Goal: Task Accomplishment & Management: Use online tool/utility

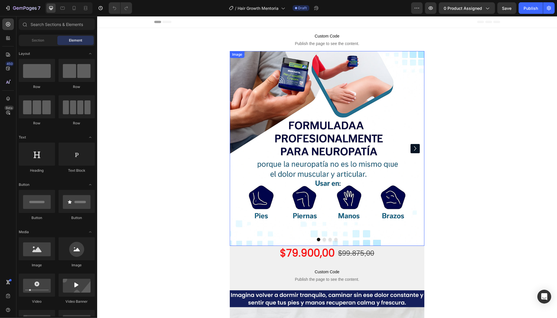
click at [352, 120] on img at bounding box center [326, 148] width 195 height 195
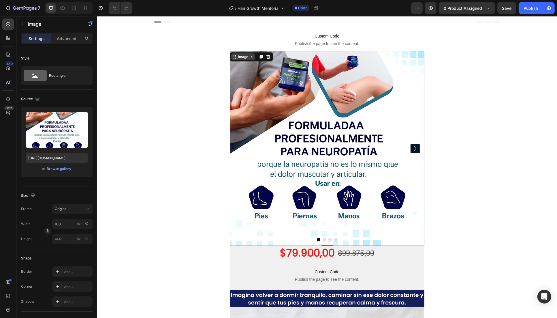
click at [239, 54] on div "Image" at bounding box center [243, 56] width 12 height 5
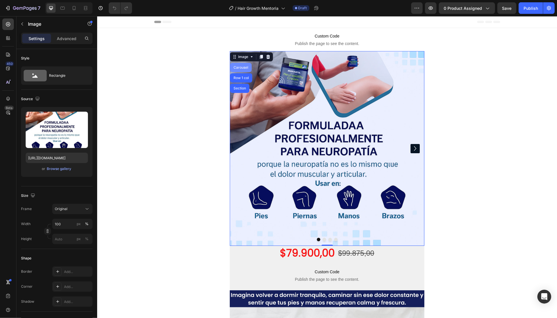
click at [243, 65] on div "Carousel" at bounding box center [241, 67] width 22 height 9
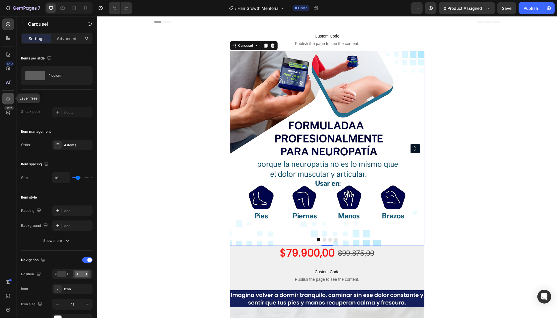
click at [12, 98] on div at bounding box center [8, 99] width 12 height 12
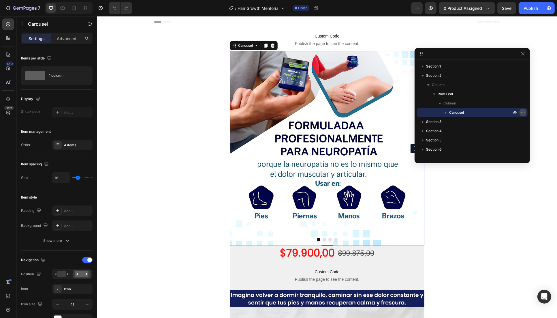
click at [522, 114] on icon "button" at bounding box center [523, 112] width 5 height 5
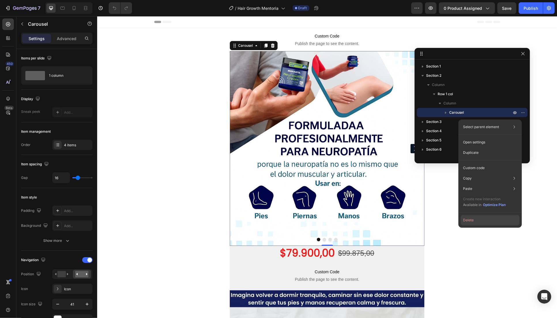
drag, startPoint x: 477, startPoint y: 221, endPoint x: 391, endPoint y: 188, distance: 92.1
click at [477, 221] on button "Delete" at bounding box center [490, 220] width 59 height 10
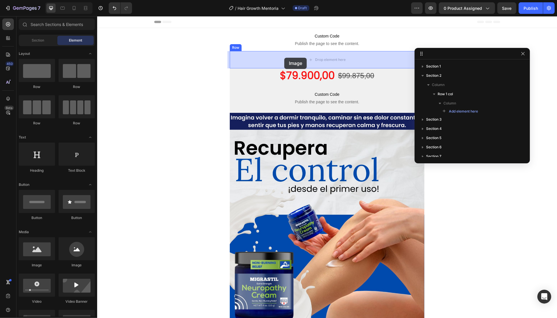
drag, startPoint x: 136, startPoint y: 272, endPoint x: 285, endPoint y: 59, distance: 259.6
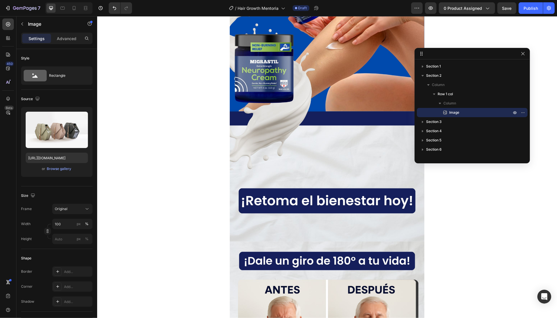
scroll to position [214, 0]
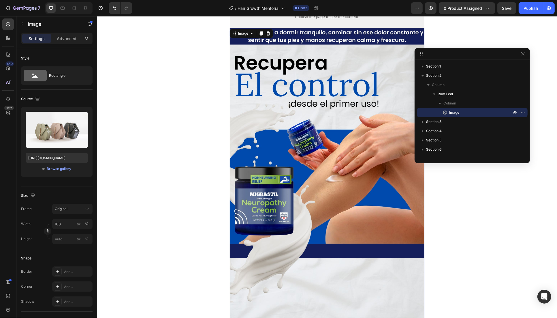
click at [317, 170] on img at bounding box center [326, 201] width 195 height 346
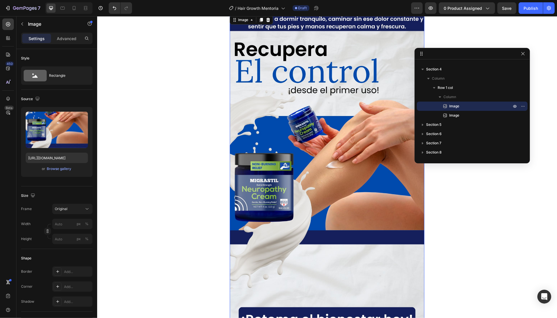
scroll to position [0, 0]
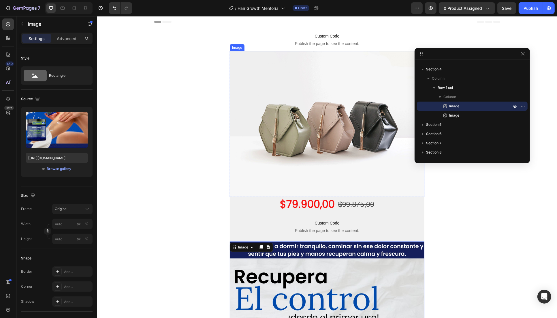
click at [310, 103] on img at bounding box center [326, 124] width 195 height 146
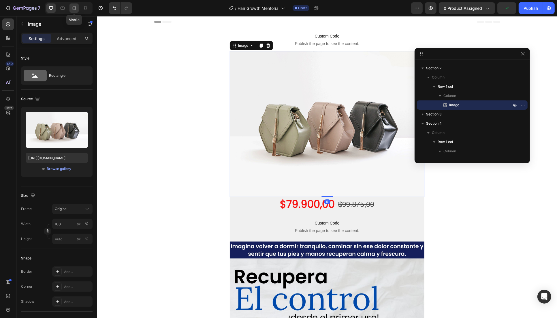
click at [76, 5] on icon at bounding box center [74, 8] width 6 height 6
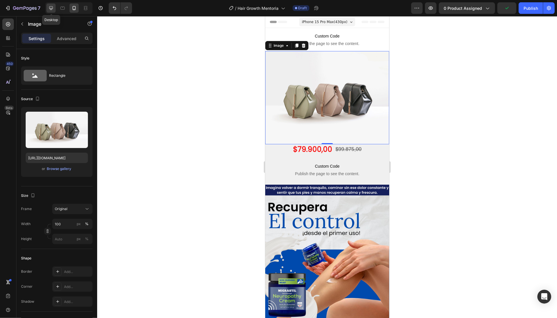
scroll to position [15, 0]
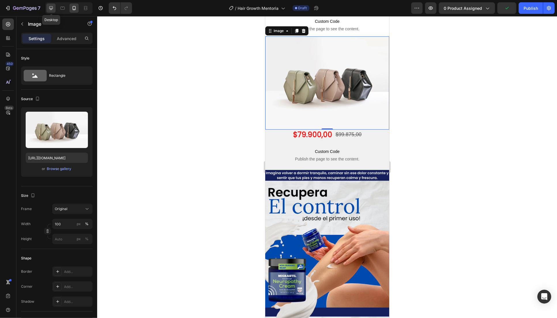
click at [49, 8] on icon at bounding box center [51, 8] width 6 height 6
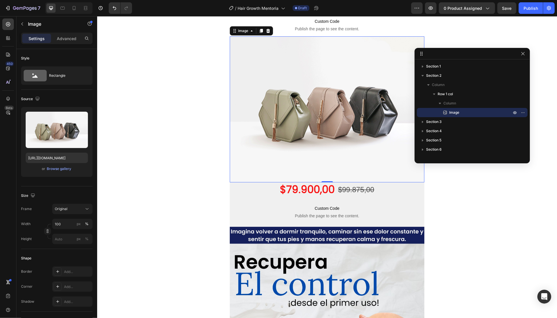
click at [367, 117] on img at bounding box center [326, 109] width 195 height 146
click at [56, 156] on input "https://cdn.shopify.com/s/files/1/2005/9307/files/image_demo.jpg" at bounding box center [57, 157] width 62 height 10
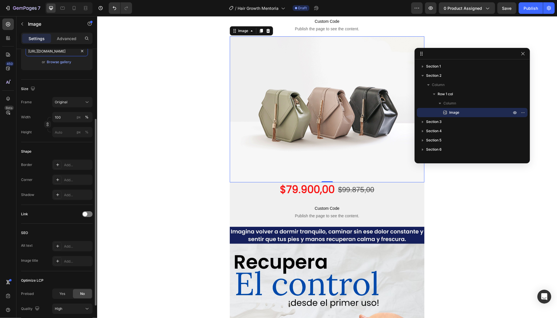
paste input "0754/8515/1507/files/2_f76d67d8-f6e1-49b0-88c5-f02f858cdc4b.webp?v=1756340955"
type input "https://cdn.shopify.com/s/files/1/0754/8515/1507/files/2_f76d67d8-f6e1-49b0-88c…"
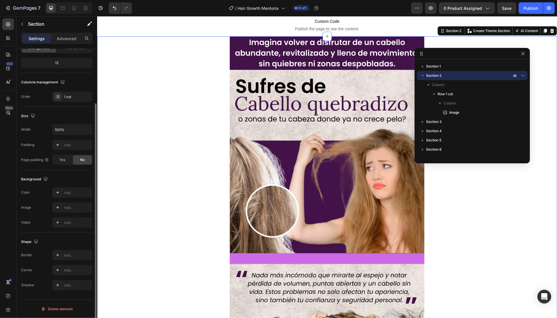
click at [189, 138] on div "Image Row" at bounding box center [327, 209] width 460 height 346
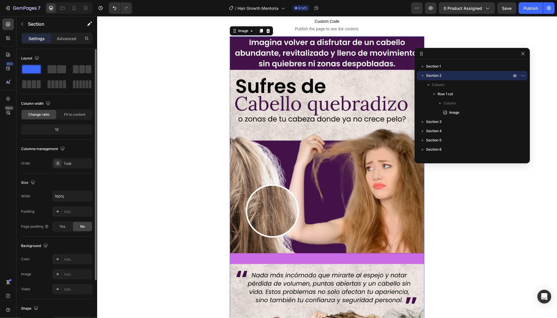
click at [280, 126] on img at bounding box center [326, 209] width 195 height 346
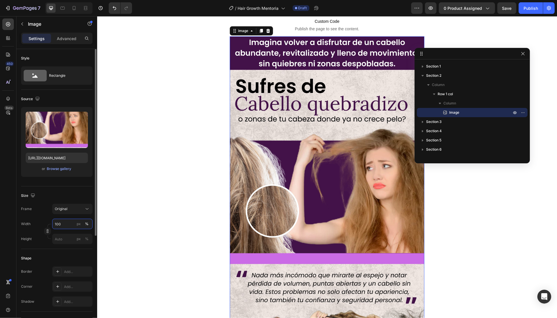
click at [62, 225] on input "100" at bounding box center [72, 223] width 40 height 10
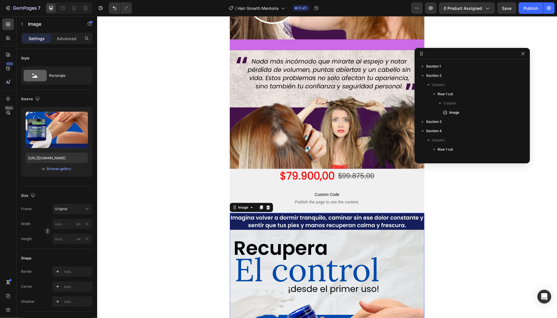
scroll to position [62, 0]
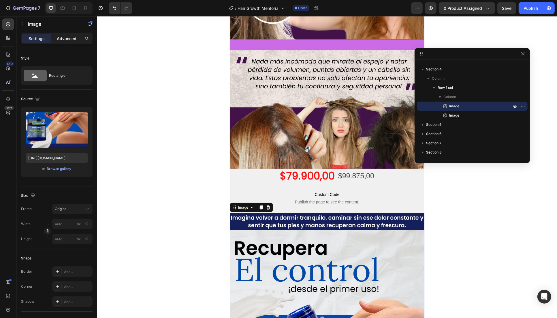
click at [69, 37] on p "Advanced" at bounding box center [67, 38] width 20 height 6
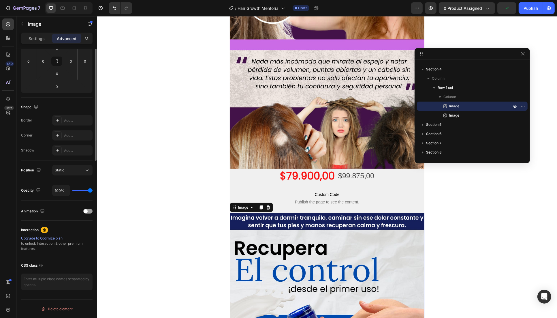
scroll to position [0, 0]
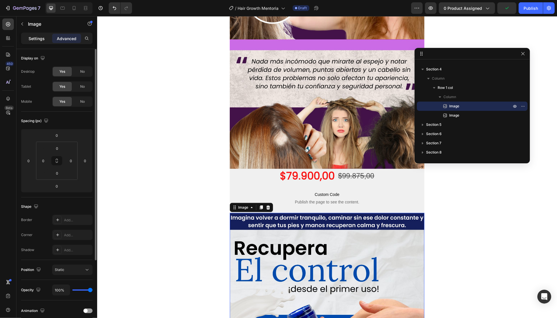
click at [35, 38] on p "Settings" at bounding box center [37, 38] width 16 height 6
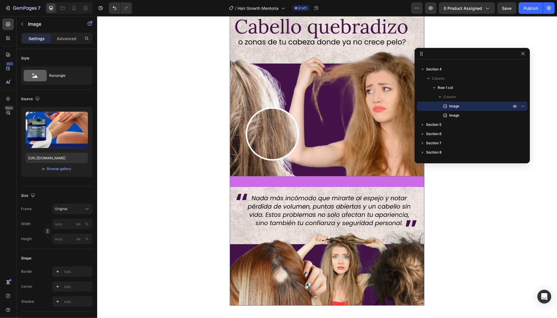
scroll to position [15, 0]
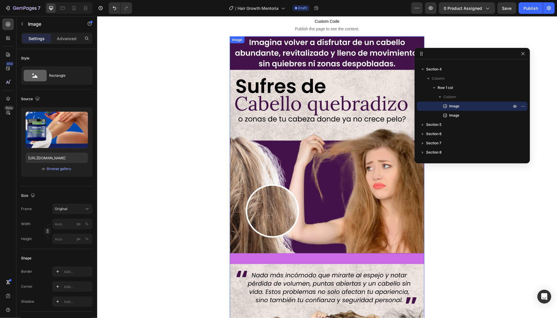
click at [309, 152] on img at bounding box center [326, 209] width 195 height 346
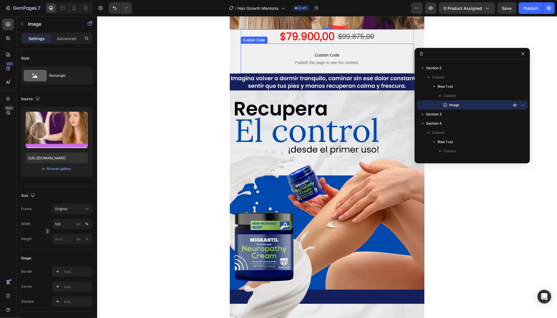
scroll to position [442, 0]
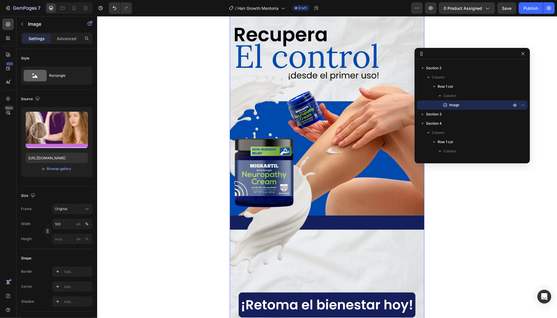
click at [327, 187] on img at bounding box center [326, 172] width 195 height 346
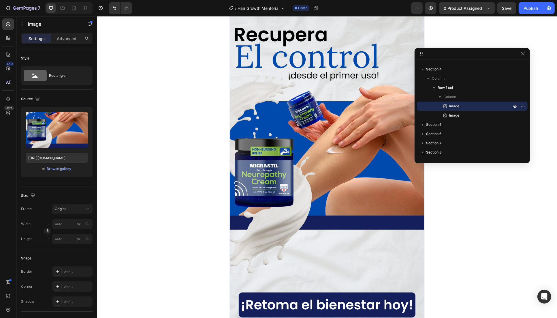
drag, startPoint x: 325, startPoint y: 151, endPoint x: 317, endPoint y: 152, distance: 7.8
click at [325, 151] on img at bounding box center [326, 172] width 195 height 346
click at [50, 158] on input "https://cdn.shopify.com/s/files/1/0754/8515/1507/files/5_c51018f3-3019-4d36-8c5…" at bounding box center [57, 157] width 62 height 10
paste input "3_1f5d7267-faaa-4765-96ea-81c9422c5663.webp?v=1756340955"
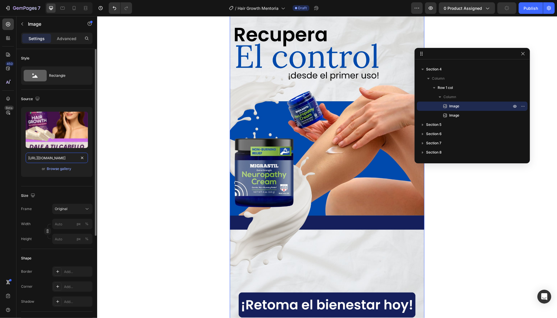
scroll to position [0, 150]
type input "https://cdn.shopify.com/s/files/1/0754/8515/1507/files/3_1f5d7267-faaa-4765-96e…"
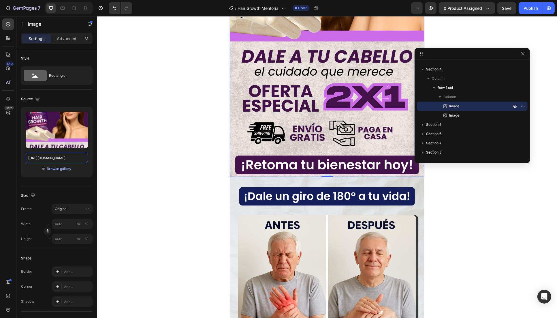
scroll to position [655, 0]
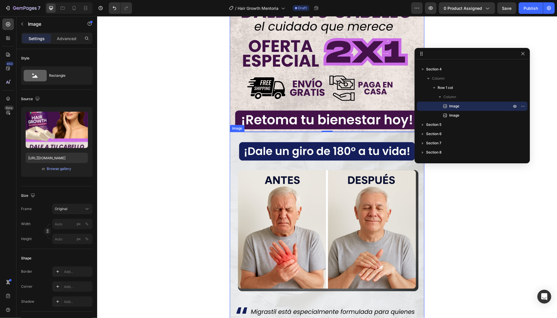
click at [324, 174] on img at bounding box center [326, 305] width 195 height 346
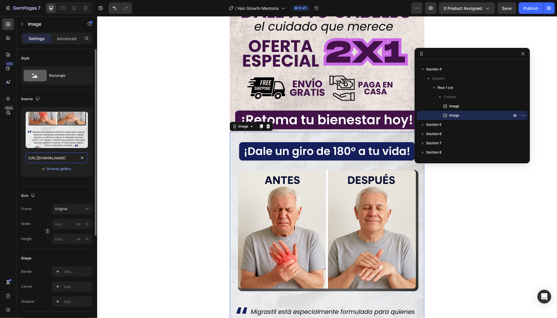
click at [65, 159] on input "https://cdn.shopify.com/s/files/1/0754/8515/1507/files/6_3296842f-f50f-4819-9d8…" at bounding box center [57, 157] width 62 height 10
paste input "4_17601e9c-f1b0-40fb-941e-0f4bcba05537.webp?v=1756340954"
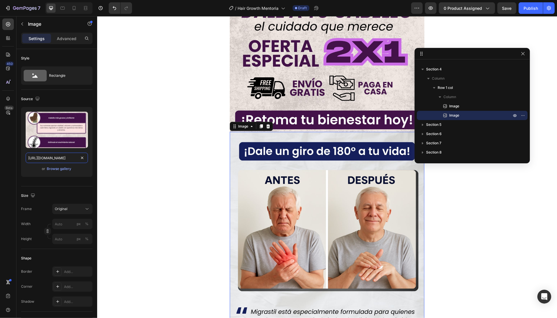
type input "https://cdn.shopify.com/s/files/1/0754/8515/1507/files/4_17601e9c-f1b0-40fb-941…"
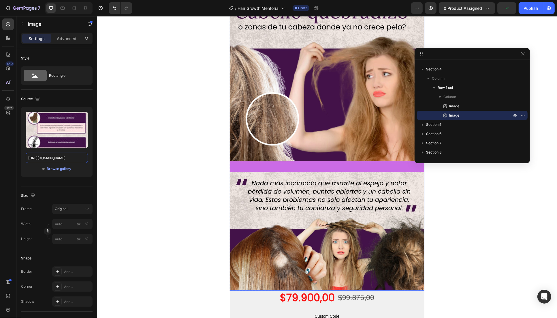
scroll to position [427, 0]
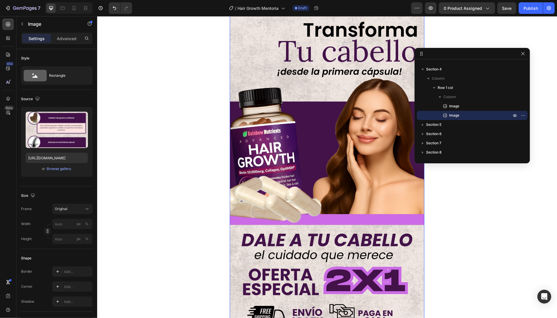
click at [325, 148] on img at bounding box center [326, 187] width 195 height 346
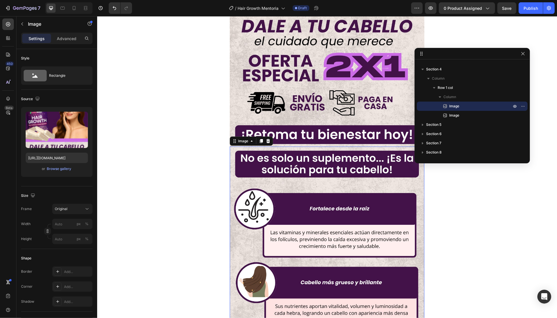
click at [333, 211] on img at bounding box center [326, 319] width 195 height 346
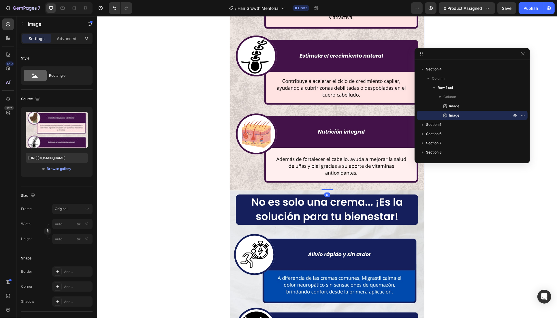
scroll to position [1067, 0]
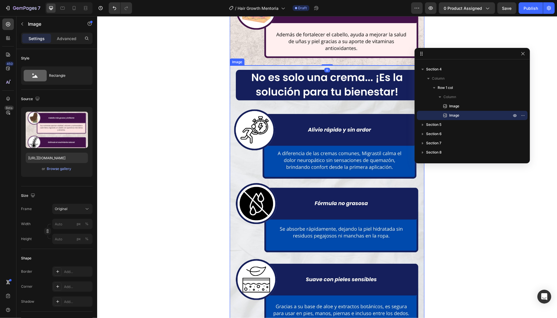
click at [332, 176] on img at bounding box center [326, 238] width 195 height 346
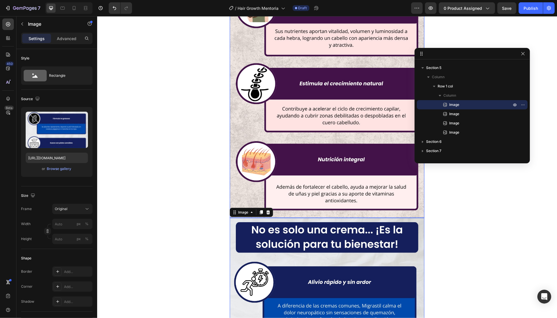
scroll to position [961, 0]
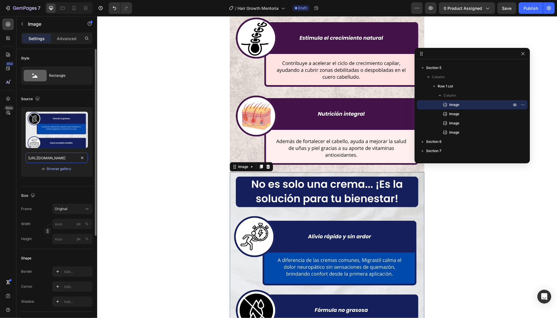
click at [64, 156] on input "https://cdn.shopify.com/s/files/1/0754/8515/1507/files/7_197ba8b4-0f46-49ab-bdb…" at bounding box center [57, 157] width 62 height 10
paste input "5_c462a06d-48c9-45f7-9bfe-fbb3eace55ea.webp?v=1756340955"
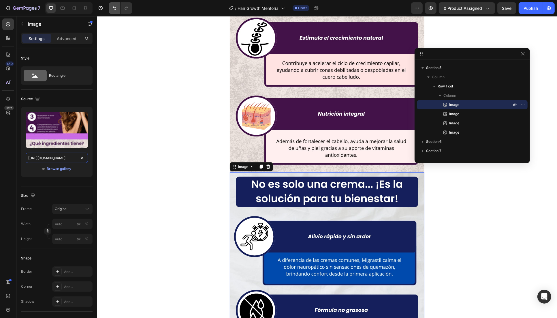
type input "https://cdn.shopify.com/s/files/1/0754/8515/1507/files/5_c462a06d-48c9-45f7-9bf…"
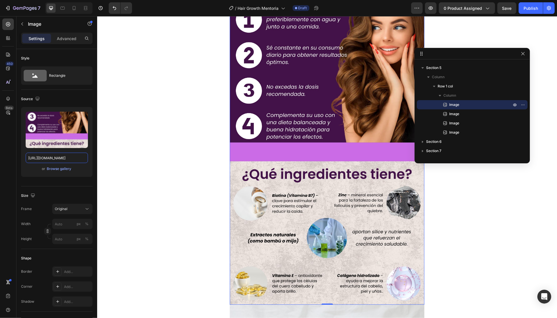
scroll to position [1388, 0]
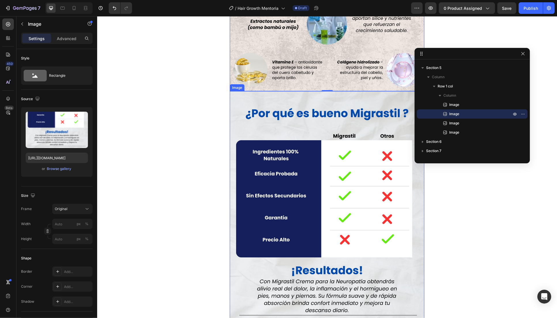
click at [319, 152] on img at bounding box center [326, 264] width 195 height 346
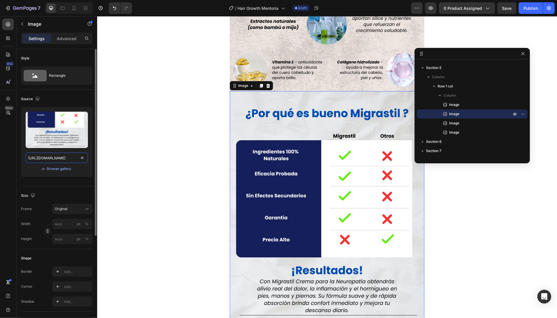
click at [52, 161] on input "https://cdn.shopify.com/s/files/1/0754/8515/1507/files/8_7920426f-d5b6-4002-ae6…" at bounding box center [57, 157] width 62 height 10
paste input "6_8101060e-65d5-4da7-a3c9-19490562d420.webp?v=1756340955"
type input "https://cdn.shopify.com/s/files/1/0754/8515/1507/files/6_8101060e-65d5-4da7-a3c…"
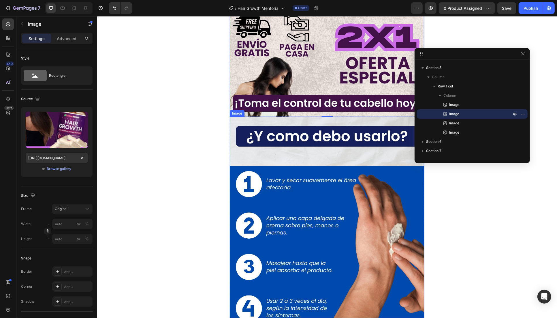
click at [342, 157] on img at bounding box center [326, 290] width 195 height 346
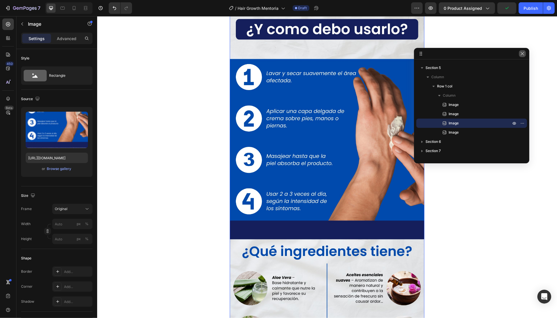
click at [524, 51] on icon "button" at bounding box center [522, 53] width 5 height 5
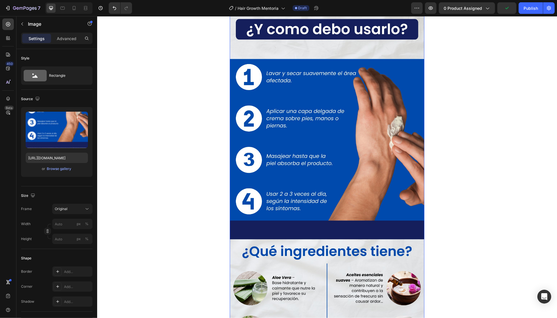
scroll to position [1601, 0]
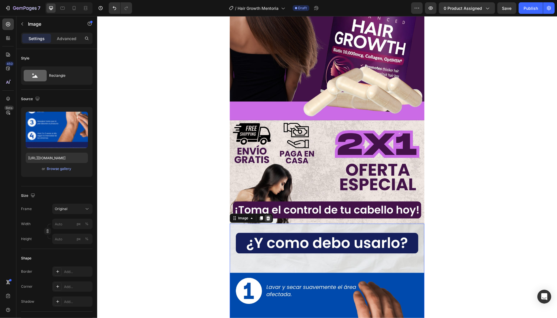
click at [266, 215] on div at bounding box center [267, 217] width 7 height 7
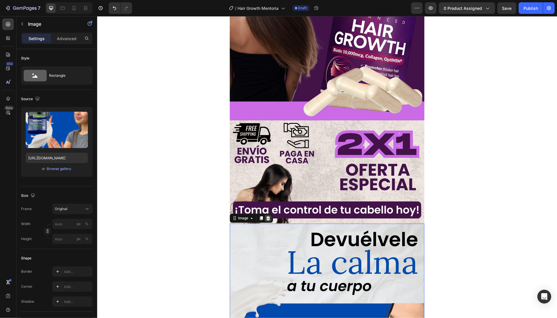
click at [266, 218] on icon at bounding box center [268, 218] width 4 height 4
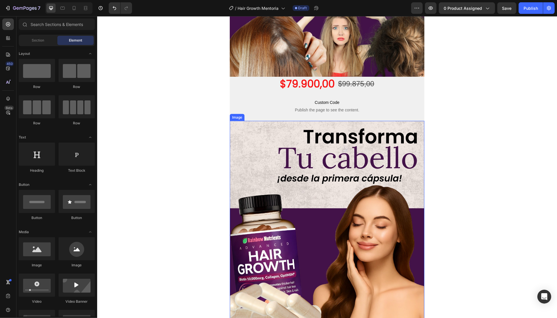
scroll to position [534, 0]
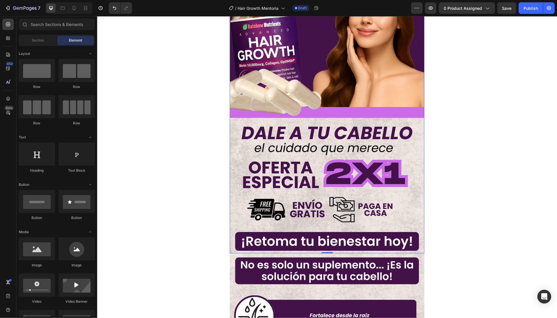
click at [319, 169] on img at bounding box center [326, 80] width 195 height 346
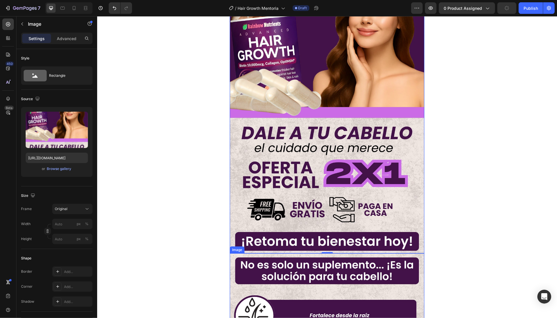
scroll to position [747, 0]
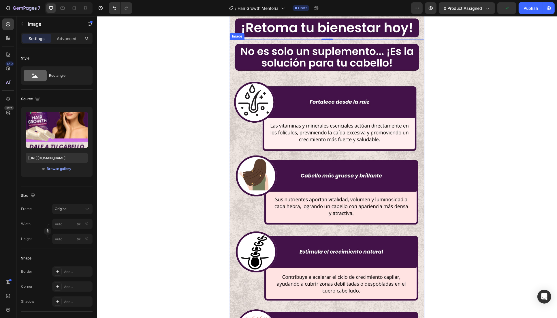
click at [336, 182] on img at bounding box center [326, 213] width 195 height 346
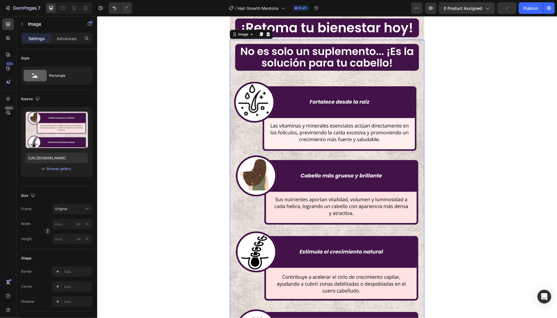
scroll to position [961, 0]
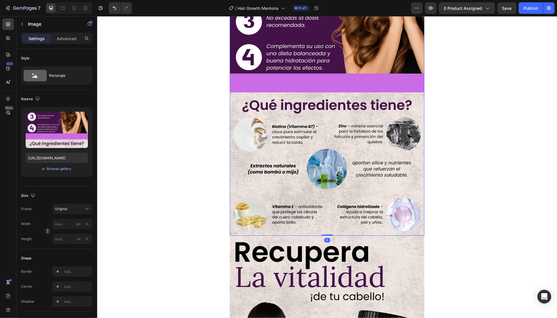
scroll to position [1281, 0]
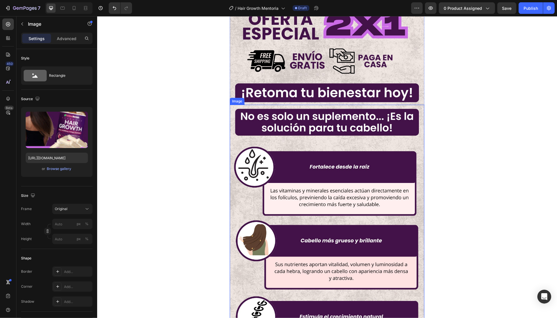
scroll to position [640, 0]
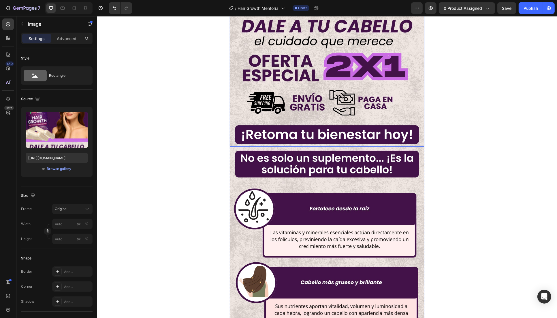
click at [27, 21] on div "Image" at bounding box center [49, 23] width 66 height 15
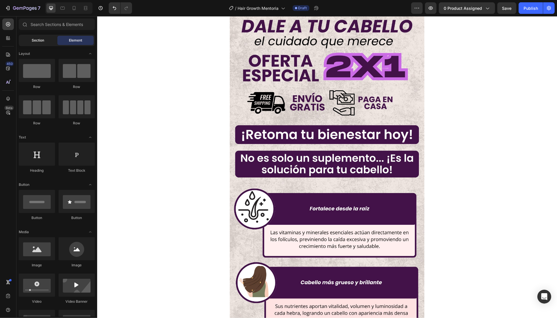
click at [48, 42] on div "Section" at bounding box center [38, 40] width 36 height 9
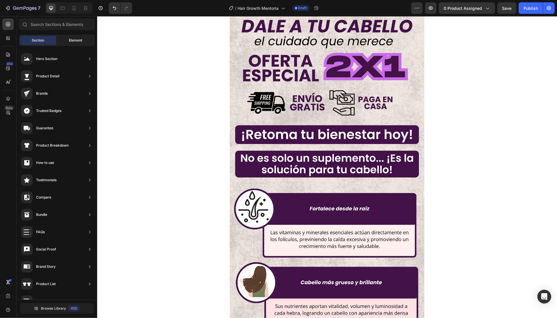
click at [61, 39] on div "Element" at bounding box center [75, 40] width 36 height 9
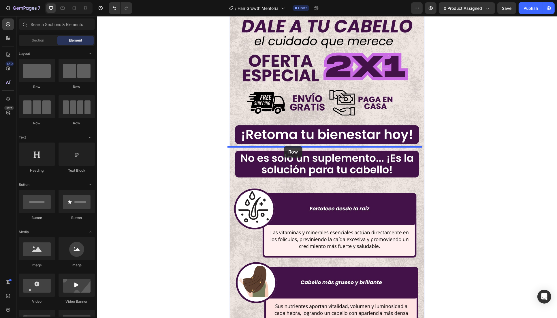
drag, startPoint x: 134, startPoint y: 89, endPoint x: 283, endPoint y: 146, distance: 159.5
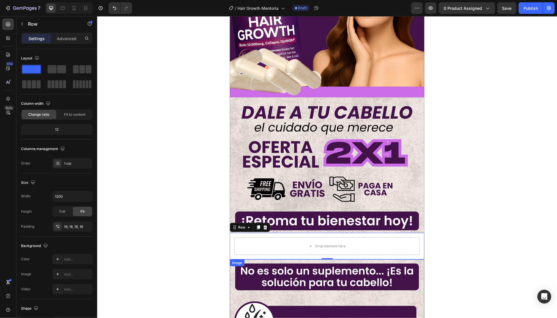
scroll to position [107, 0]
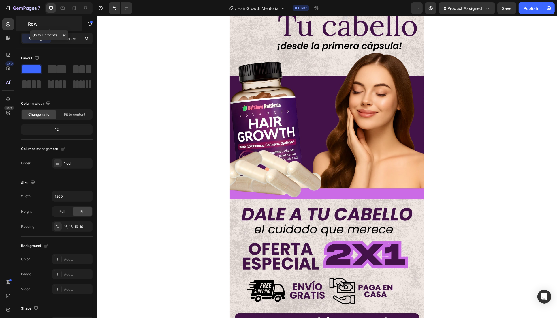
click at [25, 25] on button "button" at bounding box center [22, 23] width 9 height 9
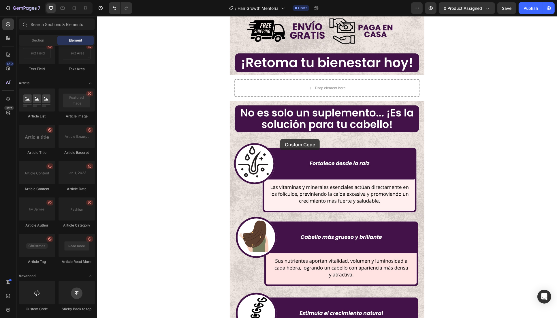
scroll to position [374, 0]
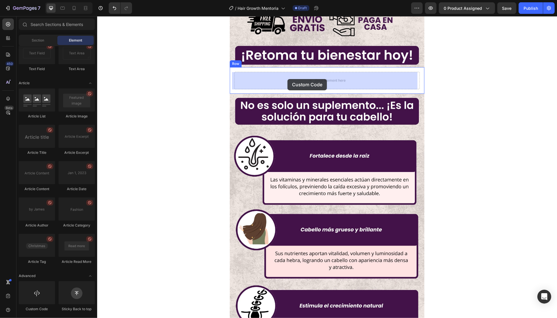
drag, startPoint x: 131, startPoint y: 309, endPoint x: 287, endPoint y: 79, distance: 277.8
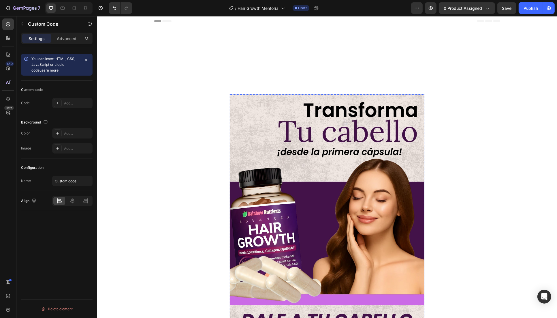
scroll to position [0, 0]
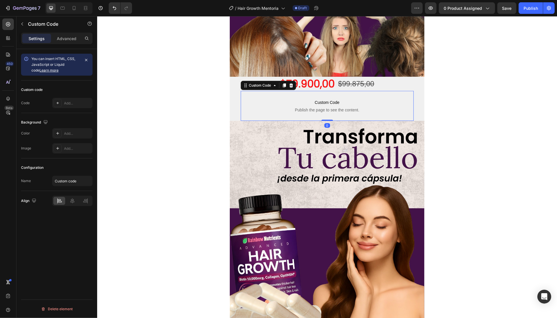
click at [323, 111] on span "Publish the page to see the content." at bounding box center [326, 110] width 173 height 6
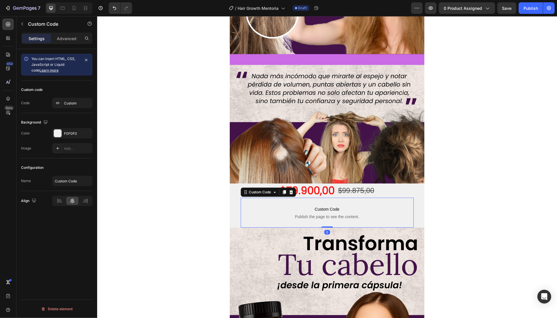
click at [312, 209] on span "Custom Code" at bounding box center [326, 209] width 173 height 7
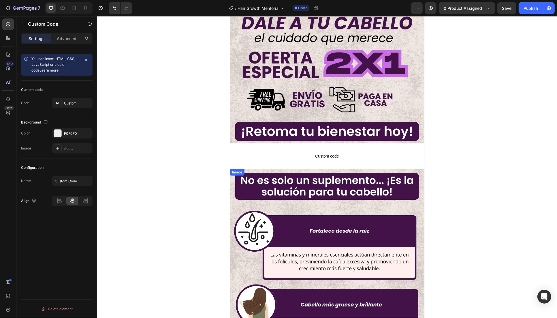
scroll to position [640, 0]
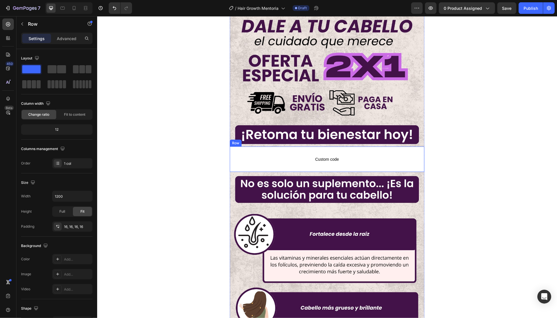
click at [418, 151] on div "Custom code Custom Code Row" at bounding box center [326, 158] width 195 height 25
click at [263, 140] on icon at bounding box center [265, 141] width 4 height 4
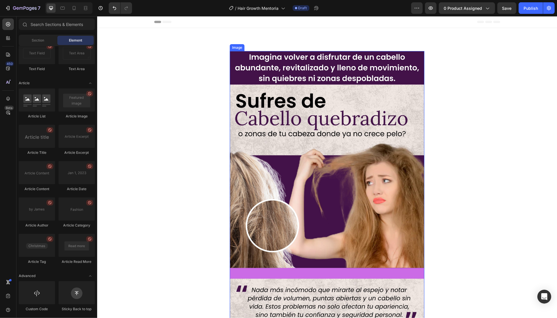
scroll to position [214, 0]
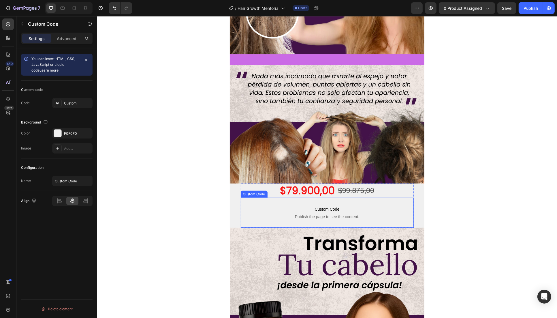
click at [380, 213] on p "Custom Code Publish the page to see the content." at bounding box center [326, 212] width 173 height 23
click at [282, 191] on icon at bounding box center [284, 192] width 5 height 5
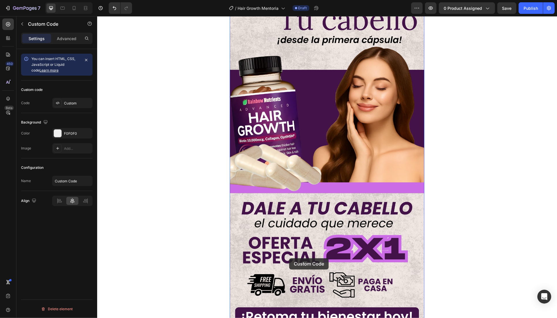
scroll to position [534, 0]
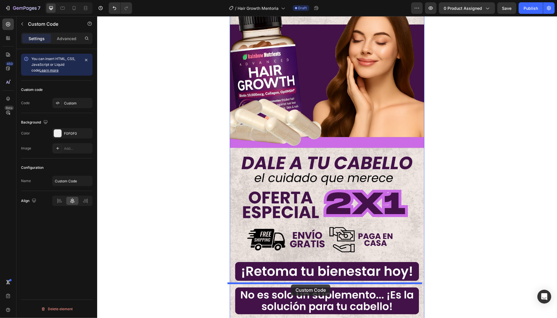
drag, startPoint x: 289, startPoint y: 235, endPoint x: 294, endPoint y: 280, distance: 46.1
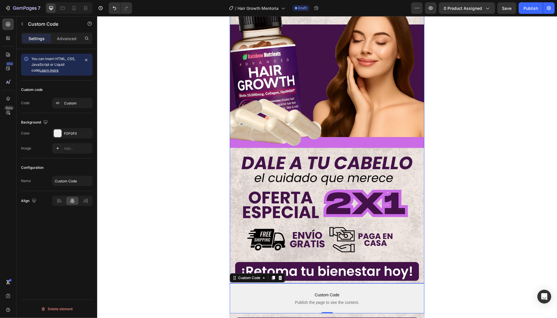
scroll to position [640, 0]
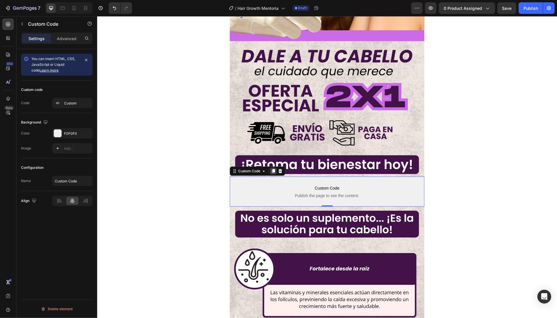
click at [271, 170] on icon at bounding box center [273, 171] width 5 height 5
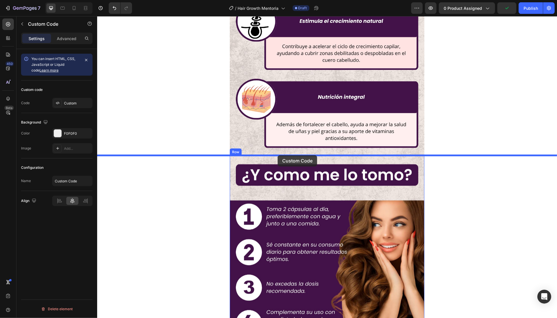
drag, startPoint x: 274, startPoint y: 223, endPoint x: 277, endPoint y: 156, distance: 67.8
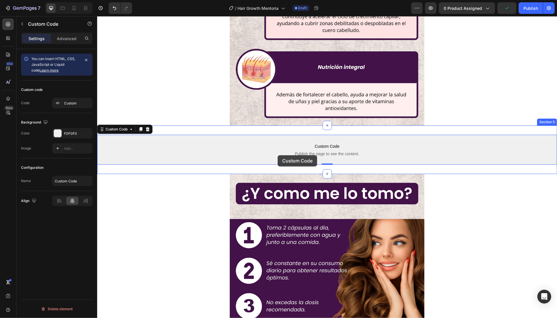
scroll to position [1037, 0]
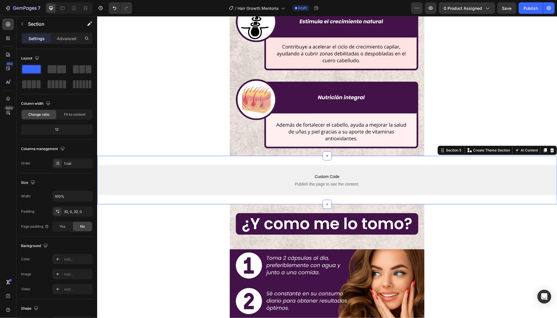
click at [291, 158] on div "Custom Code Publish the page to see the content. Custom Code Section 5 You can …" at bounding box center [327, 180] width 460 height 48
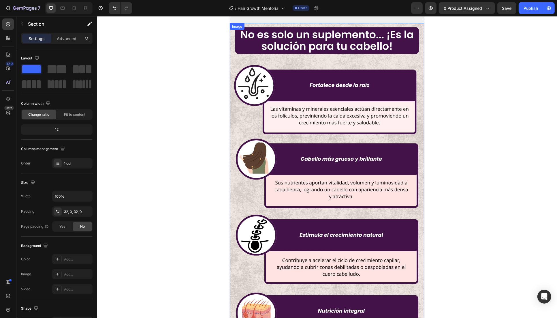
scroll to position [610, 0]
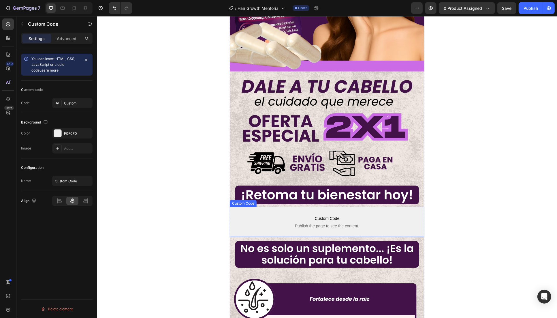
click at [258, 217] on span "Custom Code" at bounding box center [326, 218] width 195 height 7
click at [76, 40] on p "Advanced" at bounding box center [67, 38] width 20 height 6
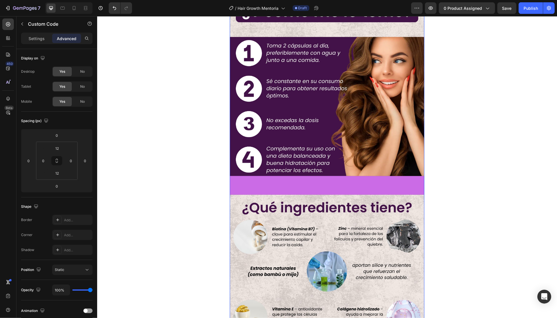
scroll to position [1143, 0]
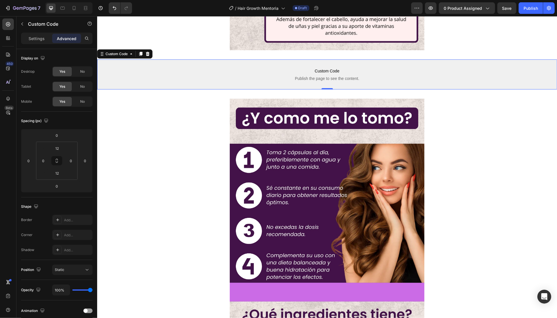
click at [273, 63] on p "Custom Code Publish the page to see the content." at bounding box center [327, 74] width 460 height 23
click at [276, 52] on div "Custom Code Publish the page to see the content. Custom Code 0 Section 5" at bounding box center [327, 74] width 460 height 48
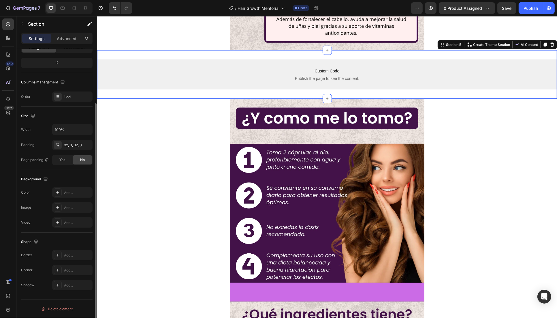
scroll to position [0, 0]
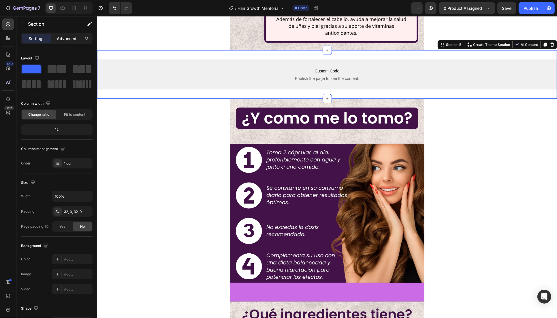
click at [61, 41] on p "Advanced" at bounding box center [67, 38] width 20 height 6
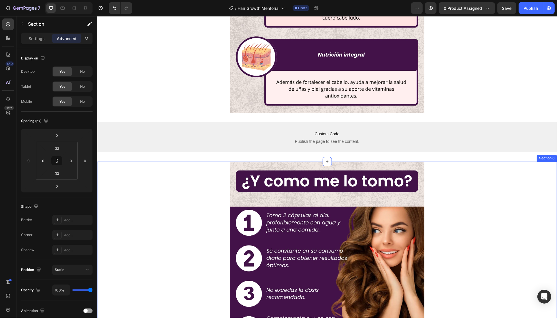
scroll to position [1036, 0]
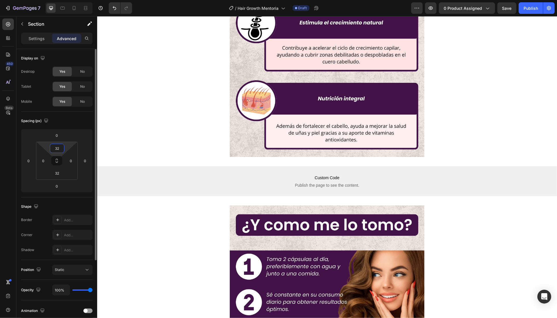
click at [53, 144] on input "32" at bounding box center [57, 148] width 12 height 9
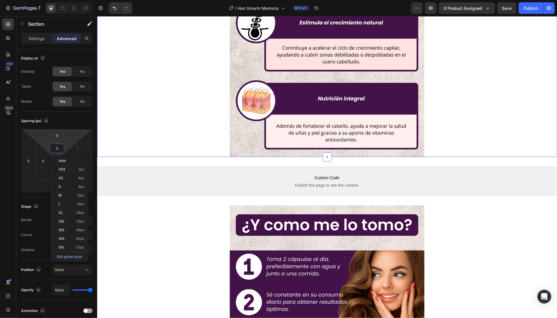
type input "0"
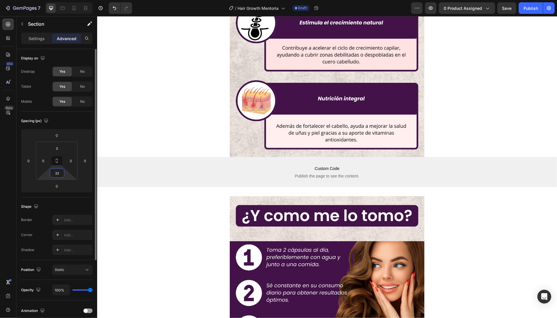
drag, startPoint x: 56, startPoint y: 176, endPoint x: 36, endPoint y: 88, distance: 90.7
click at [56, 176] on input "32" at bounding box center [57, 173] width 12 height 9
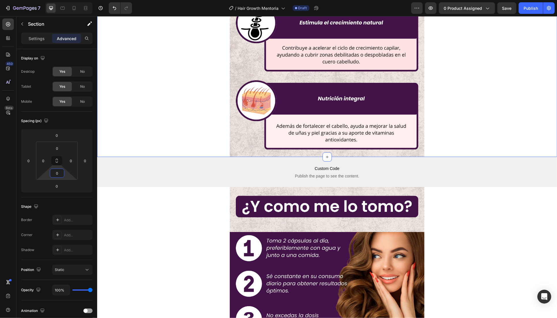
type input "0"
click at [211, 168] on span "Custom Code" at bounding box center [327, 168] width 460 height 7
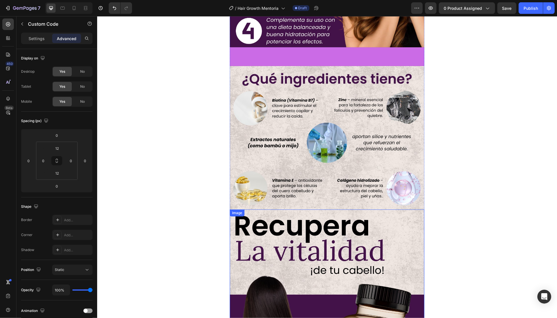
scroll to position [1143, 0]
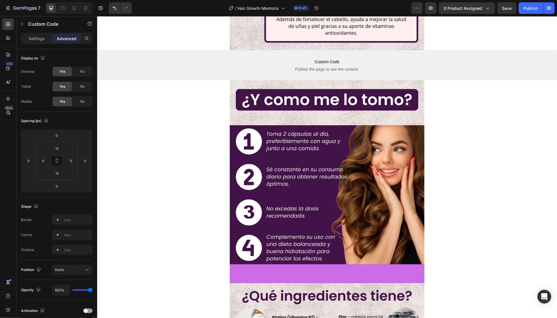
click at [460, 64] on span "Custom Code" at bounding box center [327, 61] width 460 height 7
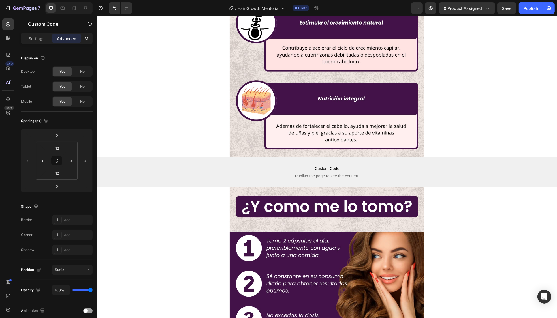
click at [190, 159] on div "Custom Code Publish the page to see the content. Custom Code" at bounding box center [327, 172] width 460 height 30
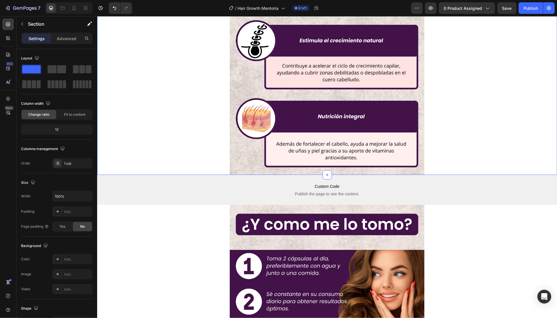
scroll to position [1143, 0]
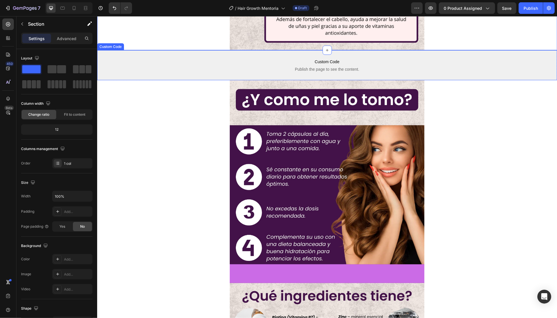
click at [174, 60] on span "Custom Code" at bounding box center [327, 61] width 460 height 7
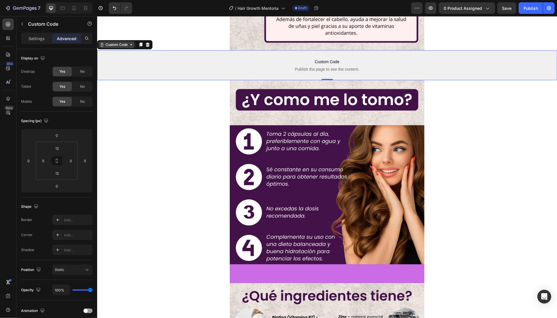
click at [130, 42] on icon at bounding box center [131, 44] width 5 height 5
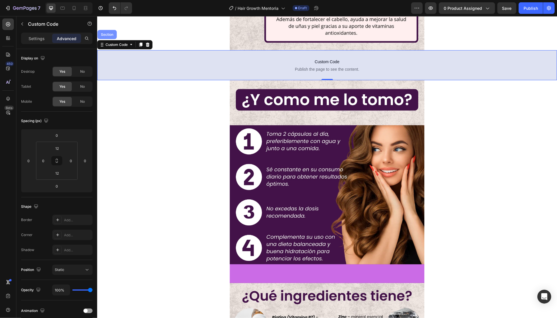
click at [109, 36] on div "Section" at bounding box center [106, 34] width 19 height 9
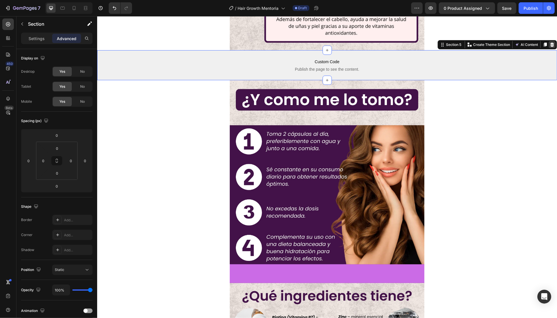
click at [549, 43] on icon at bounding box center [551, 44] width 5 height 5
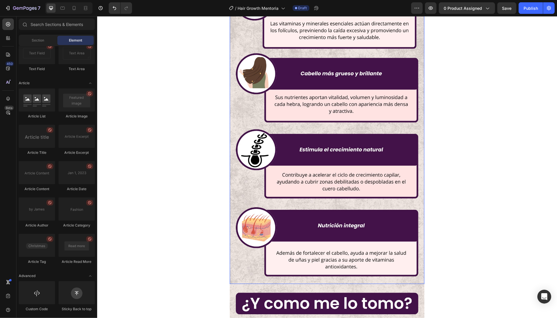
scroll to position [716, 0]
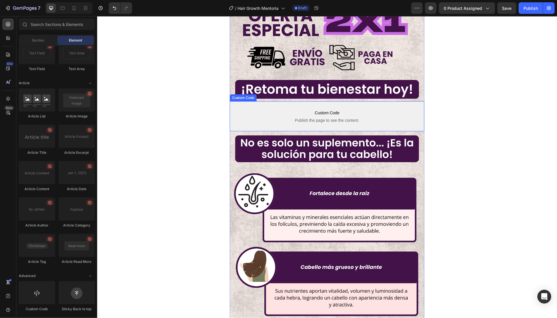
click at [382, 113] on span "Custom Code" at bounding box center [326, 112] width 195 height 7
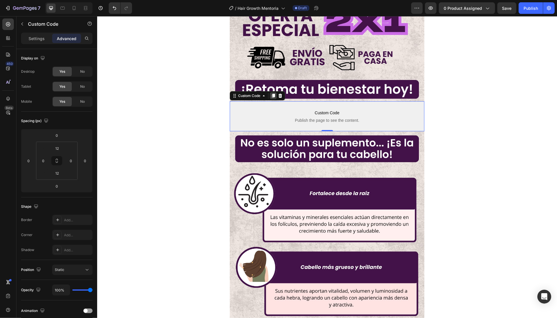
click at [271, 95] on icon at bounding box center [273, 95] width 5 height 5
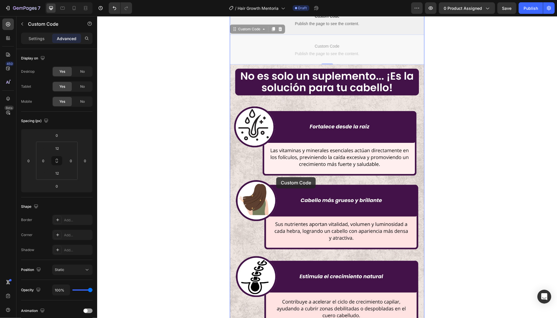
scroll to position [929, 0]
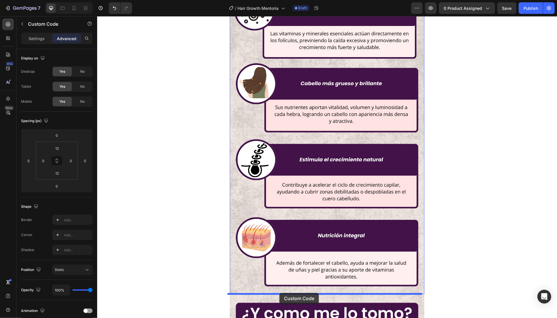
drag, startPoint x: 277, startPoint y: 140, endPoint x: 276, endPoint y: 293, distance: 152.8
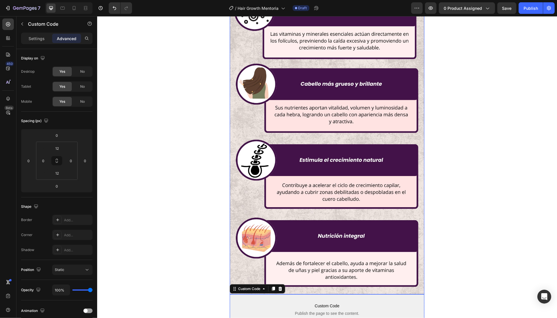
scroll to position [1006, 0]
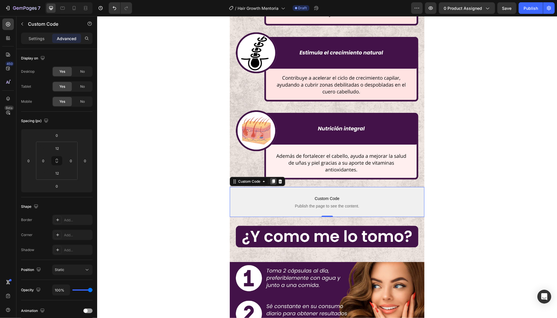
click at [272, 180] on icon at bounding box center [273, 182] width 3 height 4
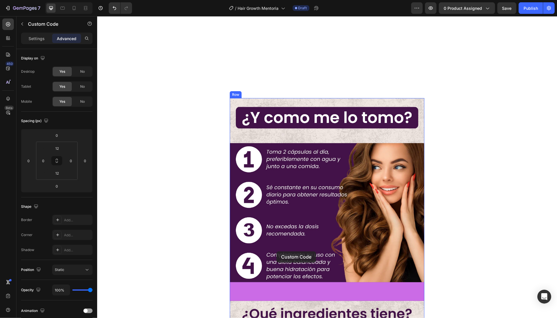
scroll to position [1326, 0]
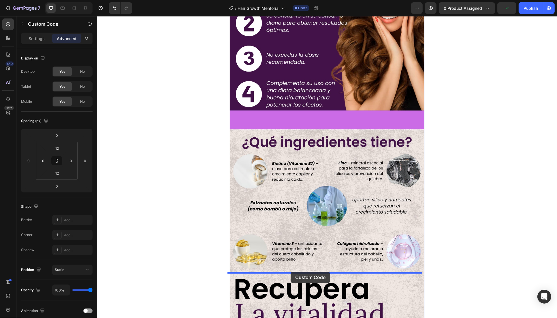
drag, startPoint x: 273, startPoint y: 226, endPoint x: 290, endPoint y: 272, distance: 48.8
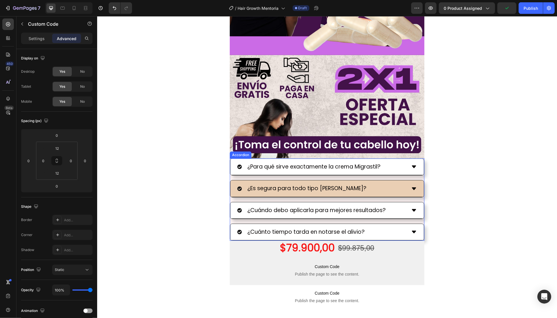
scroll to position [1860, 0]
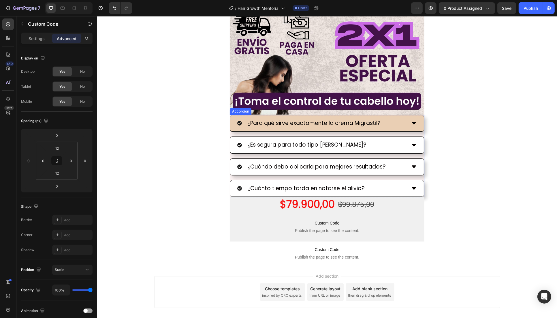
click at [295, 125] on p "¿Para qué sirve exactamente la crema Migrastil?" at bounding box center [313, 123] width 133 height 10
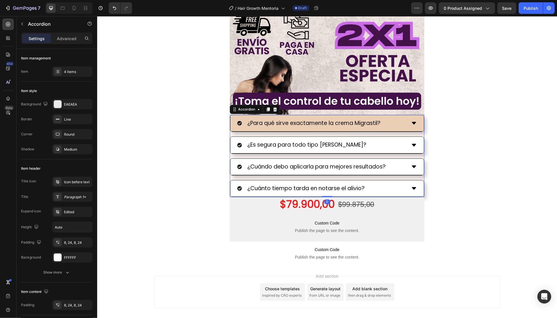
click at [295, 125] on p "¿Para qué sirve exactamente la crema Migrastil?" at bounding box center [313, 123] width 133 height 10
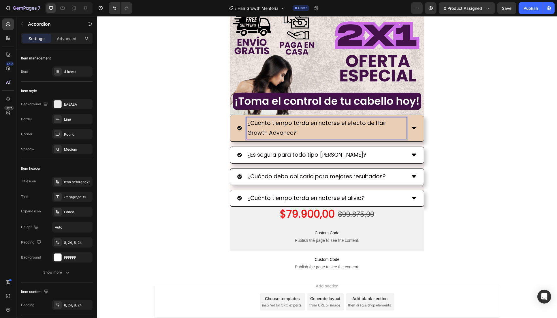
click at [414, 129] on icon at bounding box center [414, 128] width 6 height 6
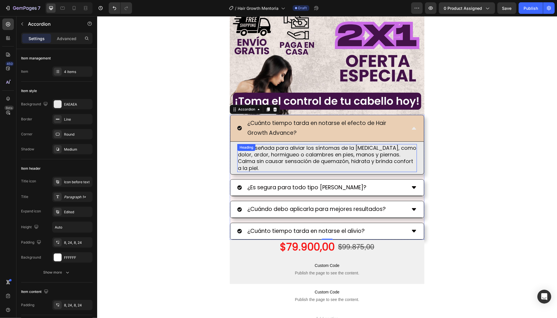
click at [275, 152] on h2 "Está diseñada para aliviar los síntomas de la neuropatía, como dolor, ardor, ho…" at bounding box center [327, 158] width 180 height 28
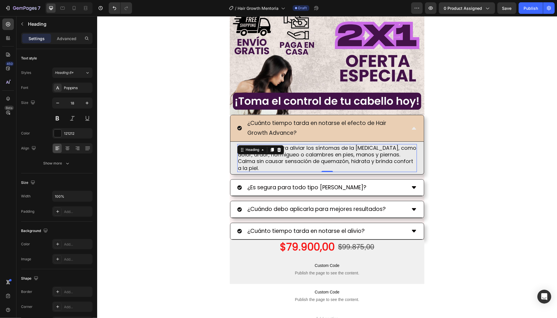
click at [275, 152] on div at bounding box center [278, 149] width 7 height 7
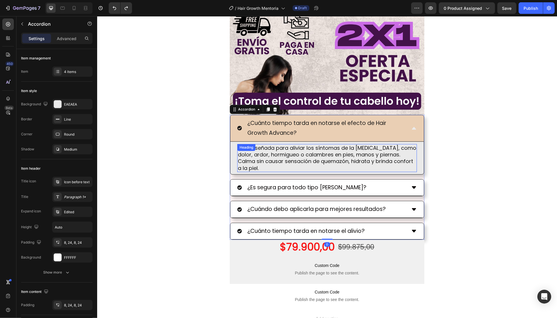
click at [295, 159] on h2 "Está diseñada para aliviar los síntomas de la neuropatía, como dolor, ardor, ho…" at bounding box center [327, 158] width 180 height 28
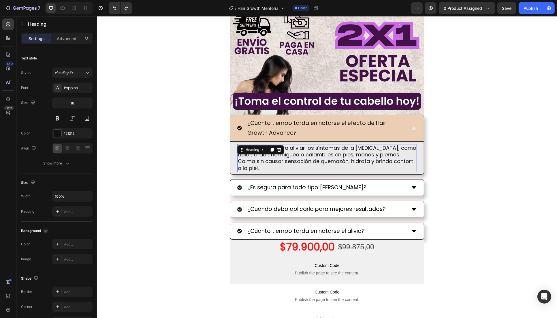
click at [295, 159] on h2 "Está diseñada para aliviar los síntomas de la neuropatía, como dolor, ardor, ho…" at bounding box center [327, 158] width 180 height 28
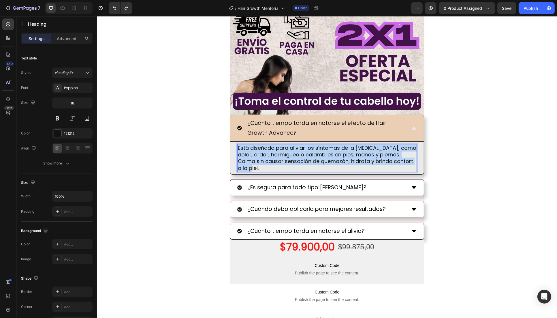
click at [295, 159] on p "Está diseñada para aliviar los síntomas de la neuropatía, como dolor, ardor, ho…" at bounding box center [327, 157] width 178 height 27
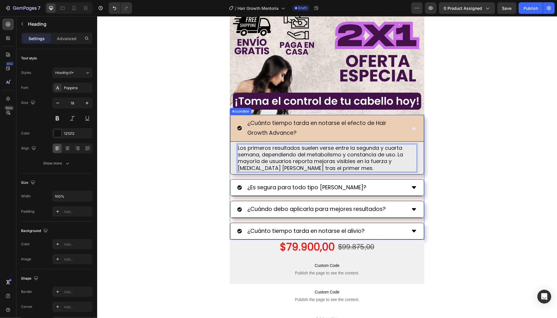
click at [405, 130] on div "¿Cuánto tiempo tarda en notarse el efecto de Hair Growth Advance?" at bounding box center [326, 128] width 193 height 26
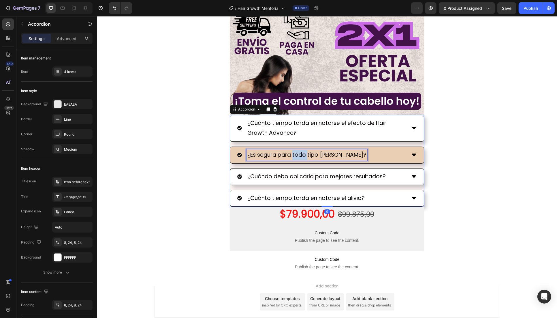
click at [295, 158] on p "¿Es segura para todo tipo de piel?" at bounding box center [306, 155] width 119 height 10
click at [393, 147] on div "¿Tiene efectos secundarios?" at bounding box center [326, 155] width 193 height 16
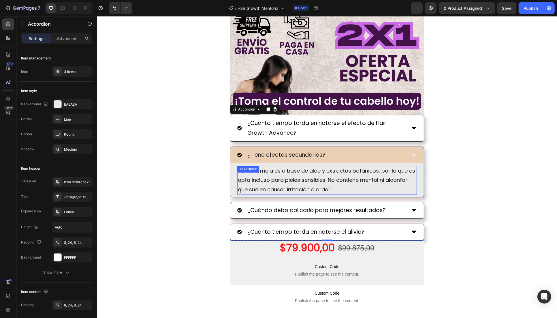
click at [316, 178] on p "Sí, su fórmula es a base de aloe y extractos botánicos, por lo que es apta incl…" at bounding box center [327, 180] width 178 height 28
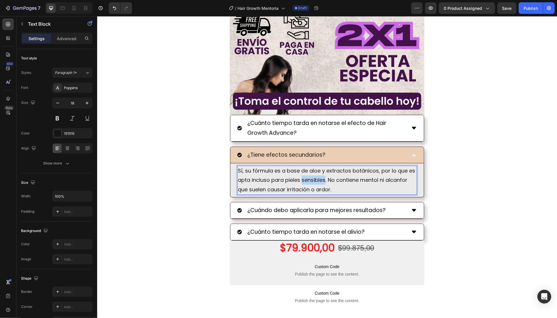
click at [316, 178] on p "Sí, su fórmula es a base de aloe y extractos botánicos, por lo que es apta incl…" at bounding box center [327, 180] width 178 height 28
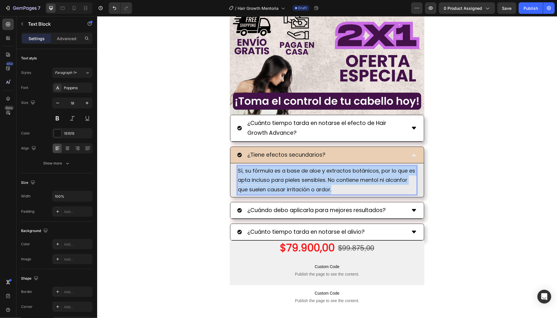
click at [316, 178] on p "Sí, su fórmula es a base de aloe y extractos botánicos, por lo que es apta incl…" at bounding box center [327, 180] width 178 height 28
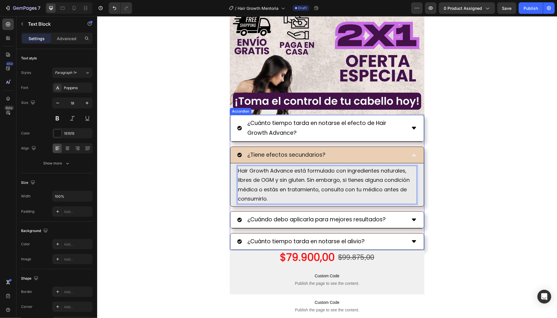
click at [349, 154] on div "¿Tiene efectos secundarios?" at bounding box center [321, 155] width 169 height 12
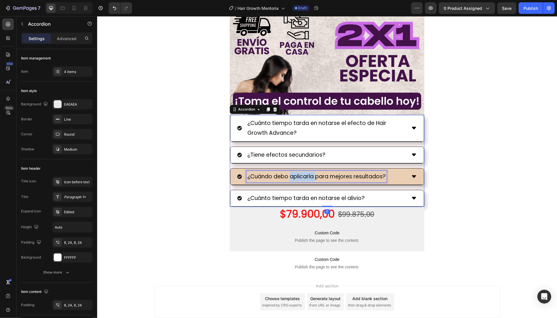
click at [307, 176] on p "¿Cuándo debo aplicarla para mejores resultados?" at bounding box center [316, 177] width 138 height 10
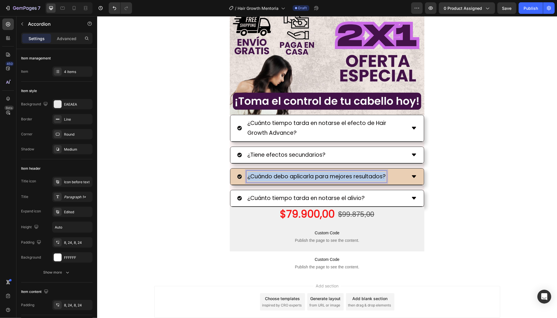
click at [307, 176] on p "¿Cuándo debo aplicarla para mejores resultados?" at bounding box center [316, 177] width 138 height 10
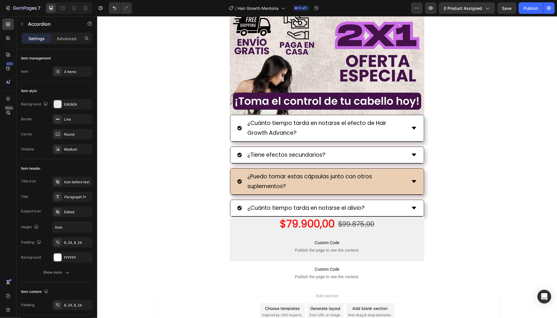
click at [417, 188] on div "¿Puedo [PERSON_NAME] estas cápsulas junto con otros suplementos?" at bounding box center [326, 181] width 193 height 26
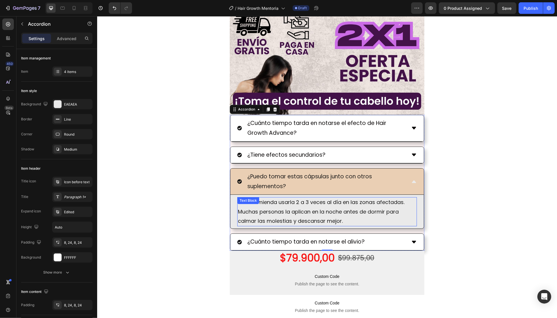
click at [316, 204] on p "Se recomienda usarla 2 a 3 veces al día en las zonas afectadas. Muchas personas…" at bounding box center [327, 211] width 178 height 28
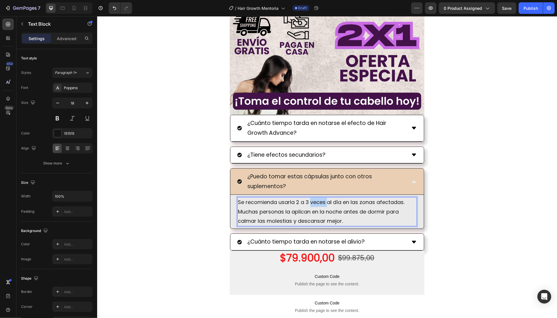
click at [316, 204] on p "Se recomienda usarla 2 a 3 veces al día en las zonas afectadas. Muchas personas…" at bounding box center [327, 211] width 178 height 28
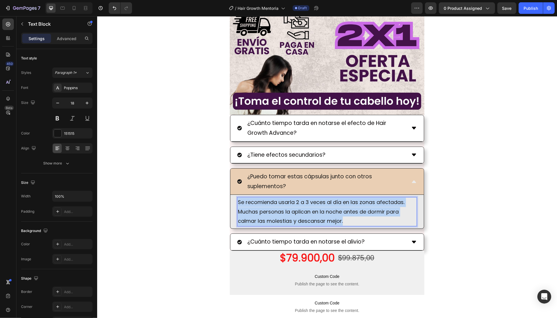
click at [316, 204] on p "Se recomienda usarla 2 a 3 veces al día en las zonas afectadas. Muchas personas…" at bounding box center [327, 211] width 178 height 28
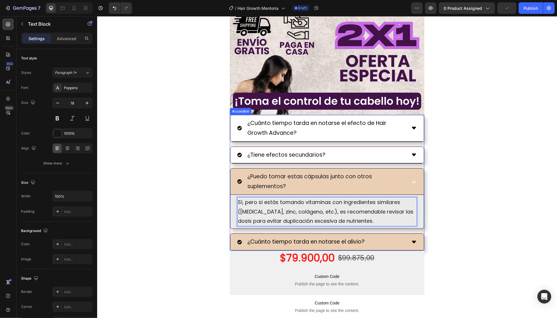
click at [345, 242] on p "¿Cuánto tiempo tarda en notarse el alivio?" at bounding box center [305, 242] width 117 height 10
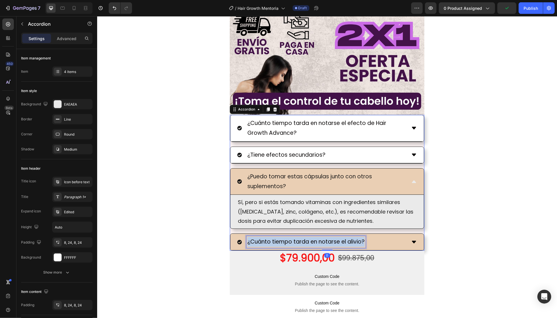
click at [345, 242] on p "¿Cuánto tiempo tarda en notarse el alivio?" at bounding box center [305, 242] width 117 height 10
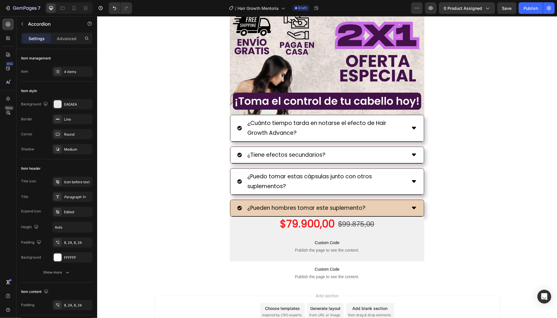
click at [381, 208] on div "¿Pueden hombres [PERSON_NAME] este suplemento?" at bounding box center [321, 208] width 169 height 12
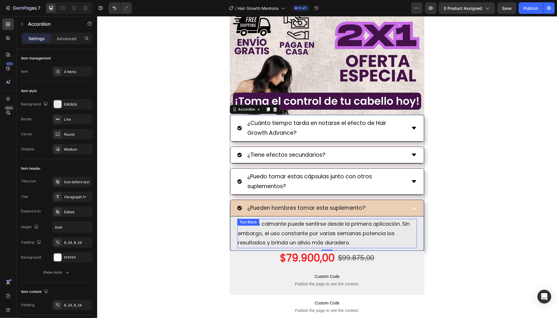
click at [341, 230] on p "El efecto calmante puede sentirse desde la primera aplicación. Sin embargo, el …" at bounding box center [327, 233] width 178 height 28
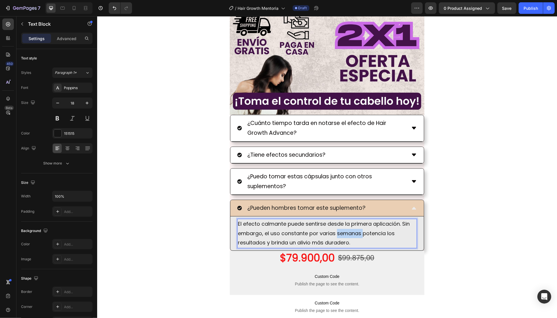
click at [341, 230] on p "El efecto calmante puede sentirse desde la primera aplicación. Sin embargo, el …" at bounding box center [327, 233] width 178 height 28
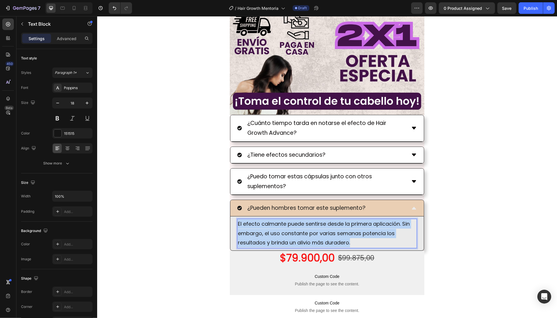
click at [341, 230] on p "El efecto calmante puede sentirse desde la primera aplicación. Sin embargo, el …" at bounding box center [327, 233] width 178 height 28
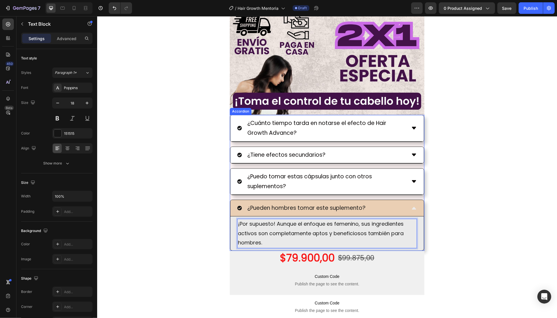
click at [394, 209] on div "¿Pueden hombres [PERSON_NAME] este suplemento?" at bounding box center [321, 208] width 169 height 12
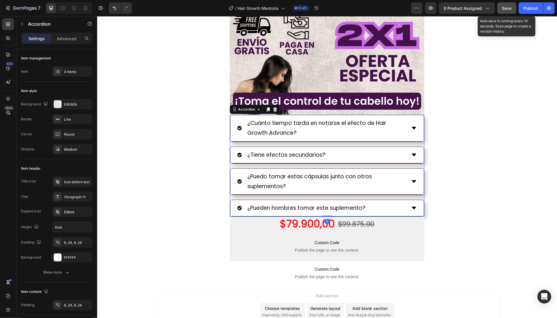
click at [508, 6] on span "Save" at bounding box center [507, 8] width 10 height 5
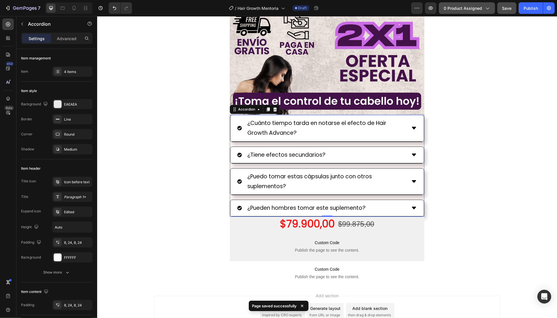
click at [451, 2] on div "7 Version history / Hair Growth Mentoria Draft Preview 0 product assigned Save …" at bounding box center [278, 8] width 557 height 16
click at [453, 5] on span "0 product assigned" at bounding box center [463, 8] width 38 height 6
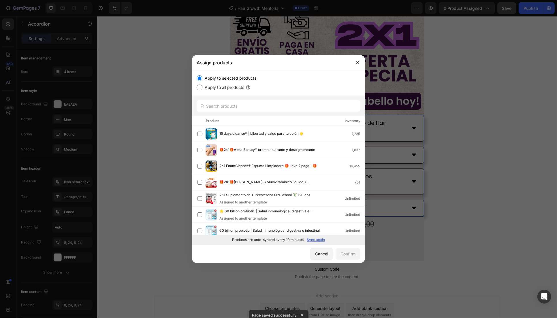
click at [316, 241] on p "Sync again" at bounding box center [316, 239] width 18 height 5
click at [250, 108] on input "text" at bounding box center [279, 106] width 164 height 12
paste input "🔥 Hair Growth Advance | 2x1 Vitaminas para el [PERSON_NAME]"
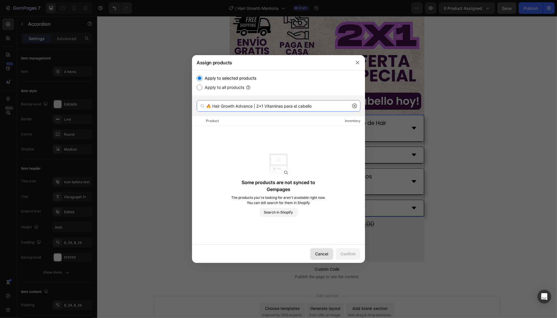
type input "🔥 Hair Growth Advance | 2x1 Vitaminas para el [PERSON_NAME]"
click at [321, 250] on button "Cancel" at bounding box center [321, 254] width 23 height 12
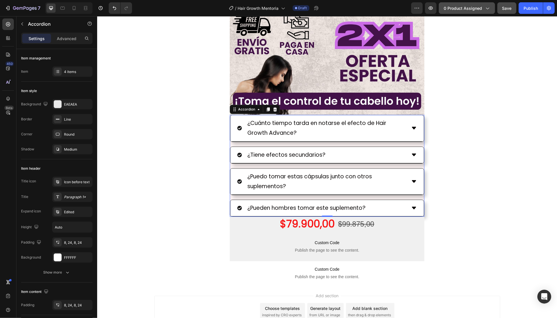
click at [456, 13] on button "0 product assigned" at bounding box center [467, 8] width 56 height 12
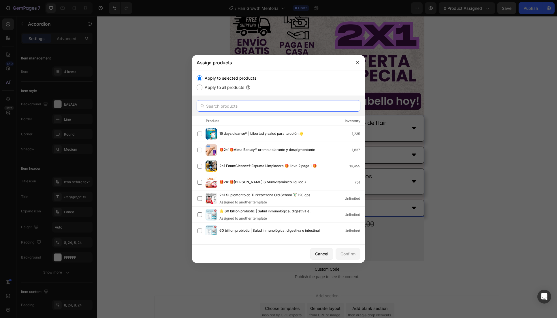
click at [275, 108] on input "text" at bounding box center [279, 106] width 164 height 12
paste input "🔥 Hair Growth Advance | 2x1 Vitaminas para el [PERSON_NAME]"
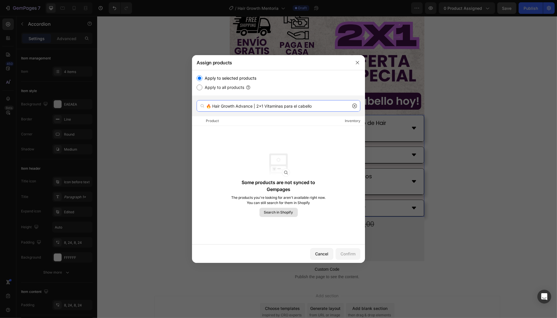
type input "🔥 Hair Growth Advance | 2x1 Vitaminas para el [PERSON_NAME]"
click at [284, 212] on span "Search in Shopify" at bounding box center [278, 212] width 29 height 5
click at [325, 251] on div "Cancel" at bounding box center [321, 253] width 13 height 6
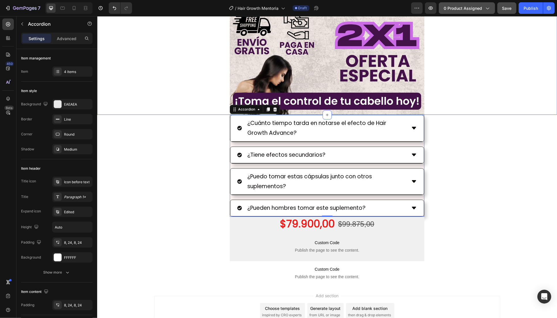
click at [473, 7] on span "0 product assigned" at bounding box center [463, 8] width 38 height 6
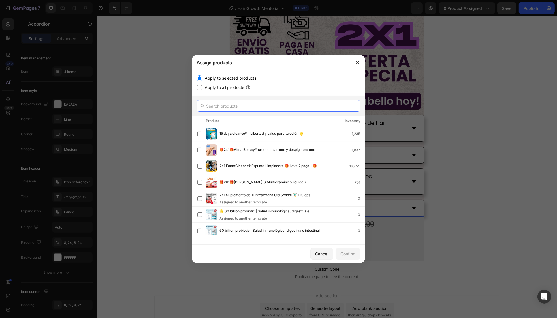
click at [274, 103] on input "text" at bounding box center [279, 106] width 164 height 12
paste input "🔥 Hair Growth Advance | 2x1 Vitaminas para el [PERSON_NAME]"
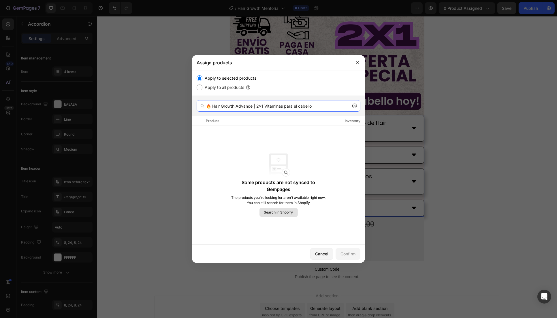
type input "🔥 Hair Growth Advance | 2x1 Vitaminas para el [PERSON_NAME]"
click at [282, 214] on span "Search in Shopify" at bounding box center [278, 212] width 29 height 5
click at [322, 254] on div "Cancel" at bounding box center [321, 253] width 13 height 6
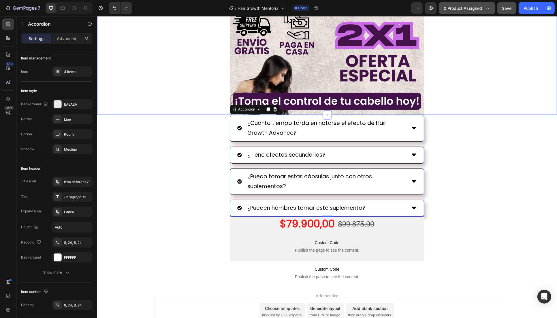
click at [474, 12] on button "0 product assigned" at bounding box center [467, 8] width 56 height 12
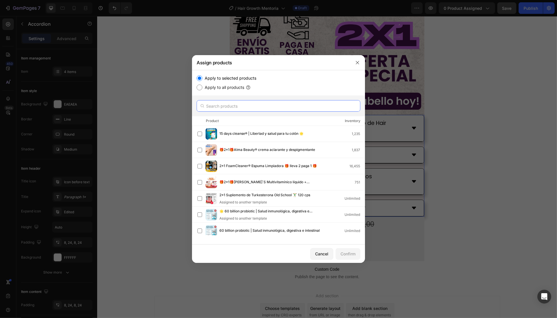
click at [253, 108] on input "text" at bounding box center [279, 106] width 164 height 12
paste input "🔥 Hair Growth Advance | 2x1 Vitaminas para el [PERSON_NAME]"
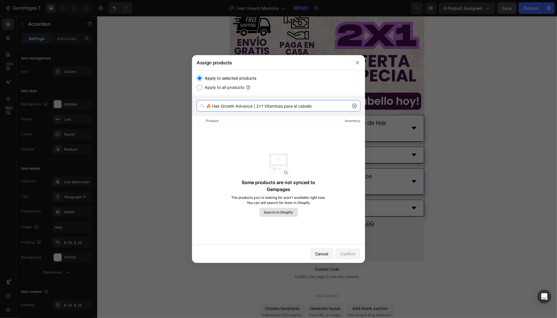
type input "🔥 Hair Growth Advance | 2x1 Vitaminas para el [PERSON_NAME]"
click at [286, 214] on span "Search in Shopify" at bounding box center [278, 212] width 29 height 5
click at [275, 207] on div "Some products are not synced to Gempages The products you're looking for aren't…" at bounding box center [278, 184] width 95 height 63
click at [281, 210] on span "Search in Shopify" at bounding box center [278, 212] width 29 height 5
click at [321, 254] on div "Cancel" at bounding box center [321, 253] width 13 height 6
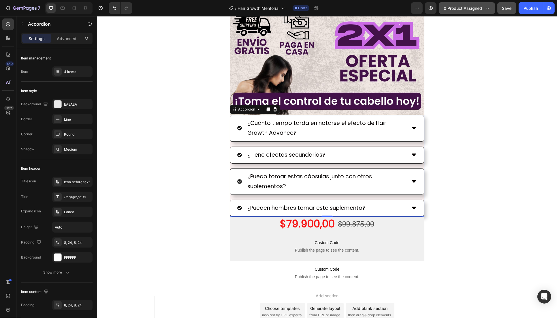
click at [465, 3] on button "0 product assigned" at bounding box center [467, 8] width 56 height 12
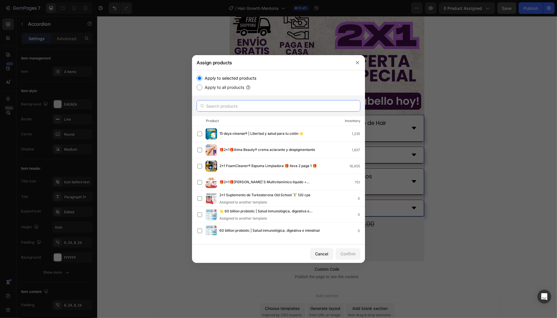
drag, startPoint x: 228, startPoint y: 105, endPoint x: 238, endPoint y: 102, distance: 10.3
click at [227, 105] on input "text" at bounding box center [279, 106] width 164 height 12
paste input "🔥 Hair Growth Advance | 2x1 Vitaminas para el [PERSON_NAME]"
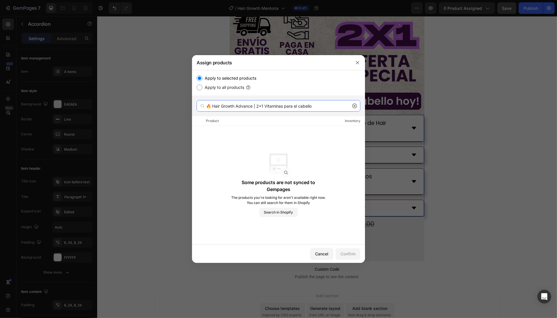
type input "🔥 Hair Growth Advance | 2x1 Vitaminas para el [PERSON_NAME]"
click at [286, 207] on div "Some products are not synced to Gempages The products you're looking for aren't…" at bounding box center [278, 184] width 95 height 63
click at [284, 214] on span "Search in Shopify" at bounding box center [278, 212] width 29 height 5
click at [318, 255] on div "Cancel" at bounding box center [321, 253] width 13 height 6
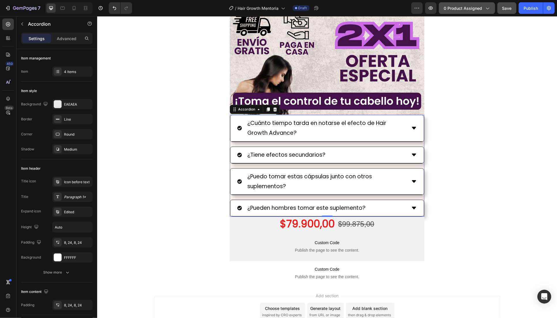
click at [459, 7] on span "0 product assigned" at bounding box center [463, 8] width 38 height 6
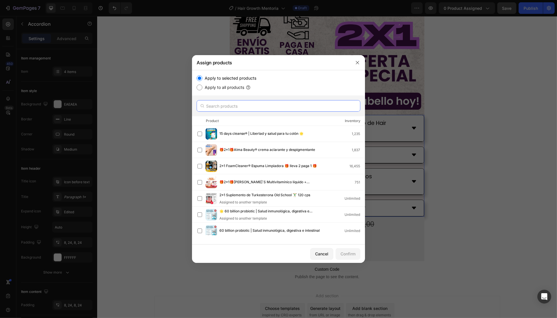
click at [295, 107] on input "text" at bounding box center [279, 106] width 164 height 12
paste input "🔥 Hair Growth Advance | 2x1 Vitaminas para el [PERSON_NAME]"
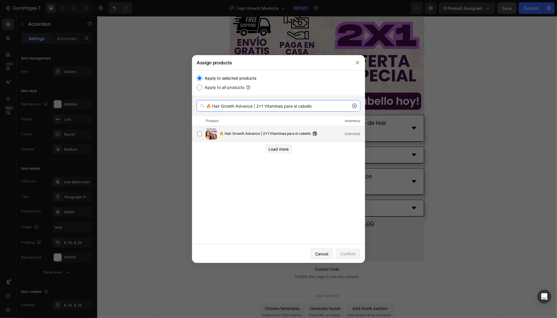
type input "🔥 Hair Growth Advance | 2x1 Vitaminas para el [PERSON_NAME]"
click at [261, 132] on span "🔥 Hair Growth Advance | 2x1 Vitaminas para el [PERSON_NAME]" at bounding box center [264, 134] width 91 height 6
drag, startPoint x: 353, startPoint y: 253, endPoint x: 352, endPoint y: 241, distance: 11.6
click at [351, 254] on div "Confirm" at bounding box center [347, 253] width 15 height 6
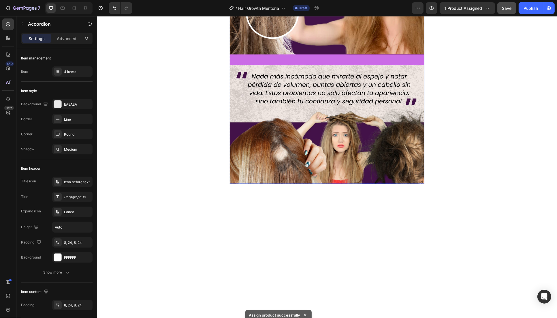
scroll to position [214, 0]
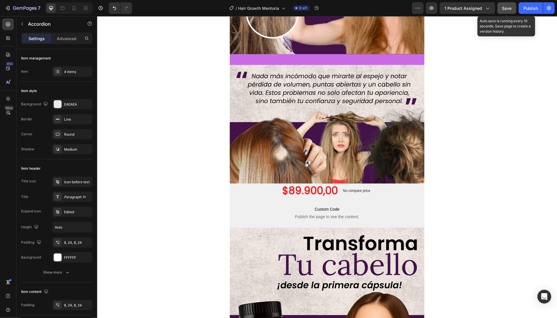
drag, startPoint x: 508, startPoint y: 6, endPoint x: 517, endPoint y: 6, distance: 8.4
click at [508, 6] on span "Save" at bounding box center [507, 8] width 10 height 5
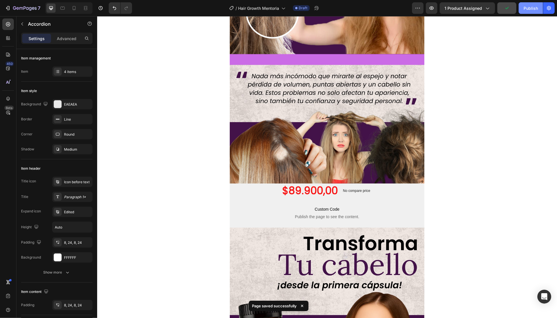
drag, startPoint x: 533, startPoint y: 8, endPoint x: 459, endPoint y: 6, distance: 73.3
click at [533, 8] on div "Publish" at bounding box center [530, 8] width 14 height 6
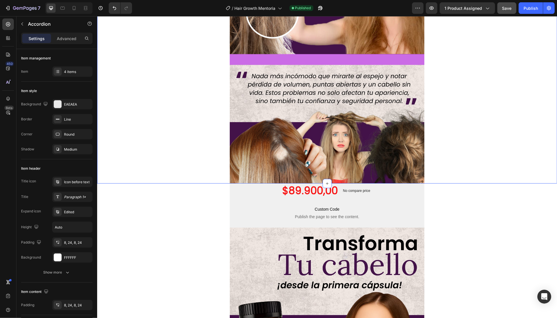
click at [188, 68] on div "Image Row" at bounding box center [327, 10] width 460 height 346
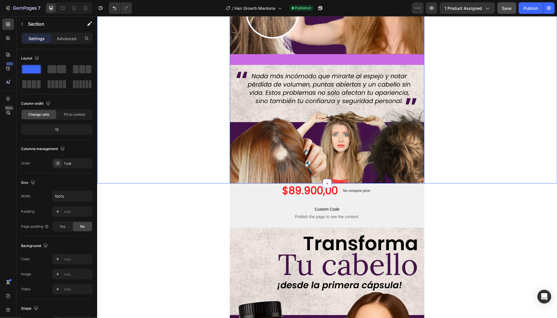
scroll to position [320, 0]
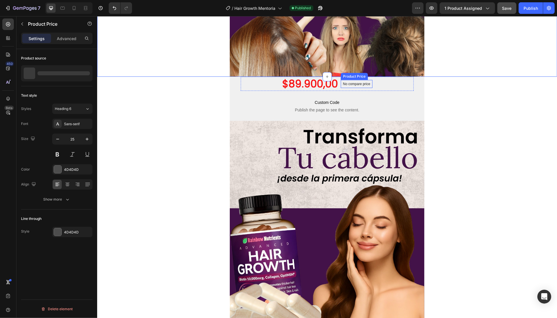
click at [351, 84] on p "No compare price" at bounding box center [356, 83] width 27 height 3
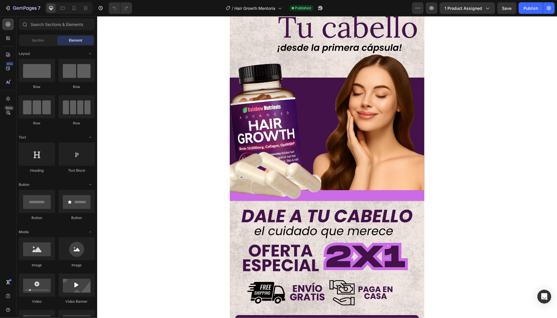
scroll to position [214, 0]
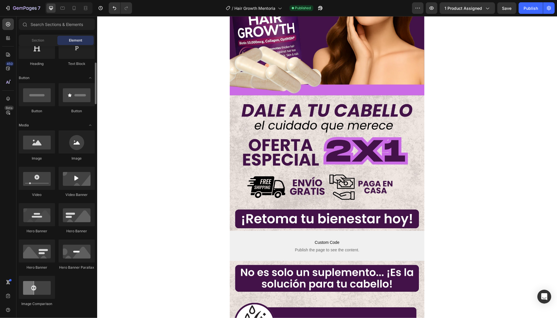
scroll to position [0, 0]
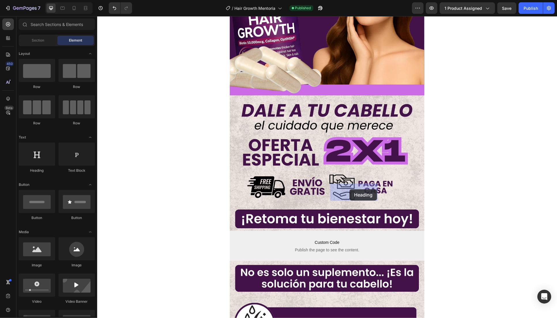
drag, startPoint x: 137, startPoint y: 171, endPoint x: 349, endPoint y: 189, distance: 212.6
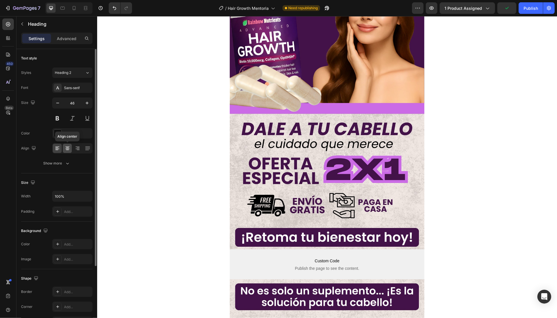
click at [63, 145] on div at bounding box center [67, 148] width 9 height 9
click at [69, 85] on div "Sans-serif" at bounding box center [77, 87] width 27 height 5
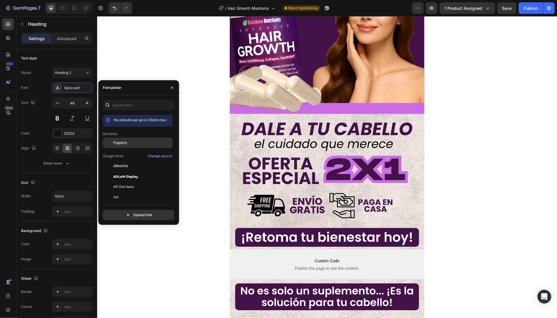
click at [140, 141] on div "Poppins" at bounding box center [142, 142] width 58 height 5
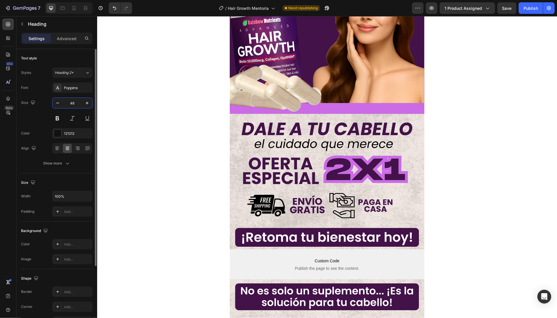
click at [72, 100] on input "46" at bounding box center [72, 103] width 19 height 10
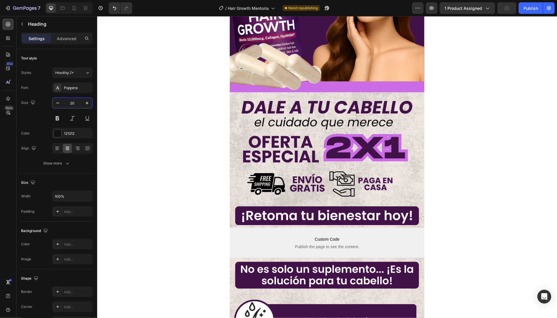
type input "20"
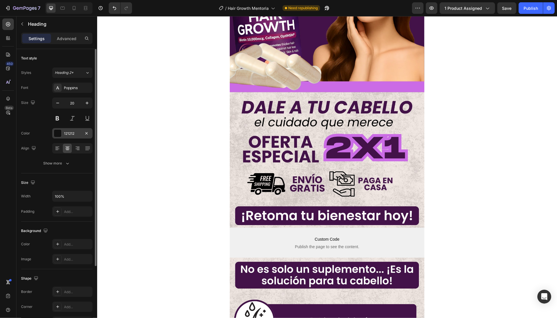
click at [54, 130] on div at bounding box center [57, 132] width 7 height 7
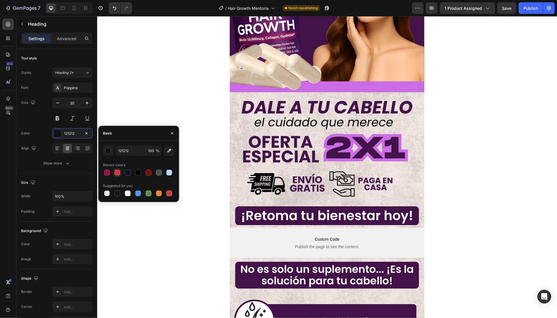
click at [114, 172] on div at bounding box center [117, 172] width 6 height 6
type input "D63837"
click at [60, 116] on button at bounding box center [57, 118] width 10 height 10
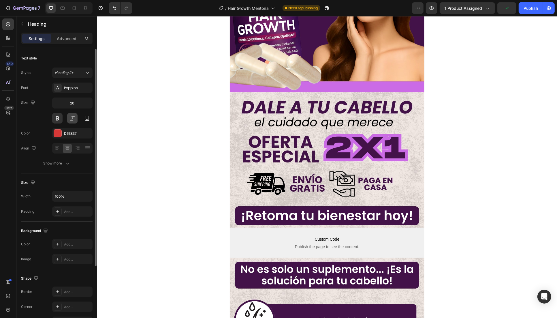
click at [69, 117] on button at bounding box center [72, 118] width 10 height 10
click at [85, 105] on icon "button" at bounding box center [87, 103] width 6 height 6
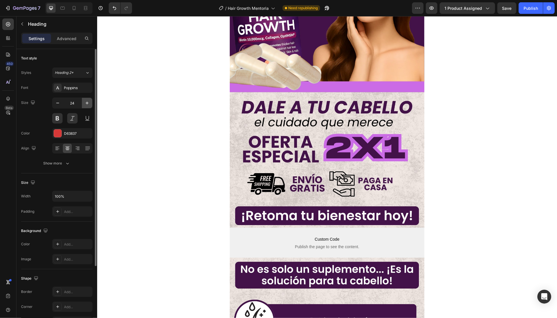
click at [85, 105] on icon "button" at bounding box center [87, 103] width 6 height 6
type input "27"
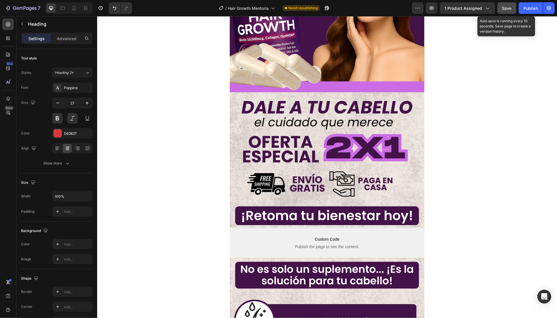
click at [505, 6] on span "Save" at bounding box center [507, 8] width 10 height 5
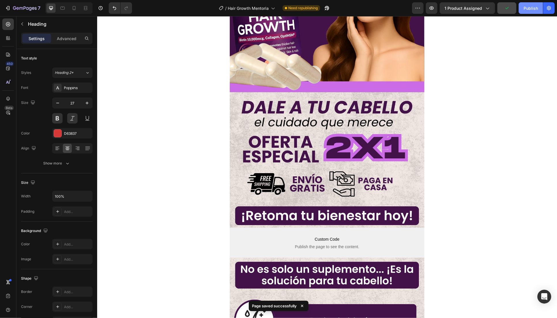
click at [531, 12] on button "Publish" at bounding box center [531, 8] width 24 height 12
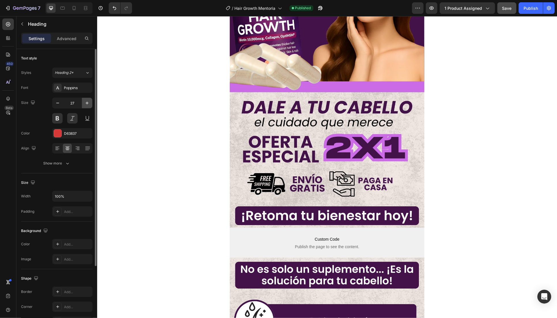
click at [87, 100] on icon "button" at bounding box center [87, 103] width 6 height 6
click at [506, 8] on span "Save" at bounding box center [507, 8] width 10 height 5
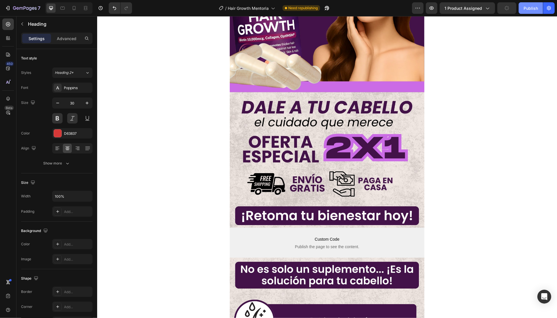
click at [532, 4] on button "Publish" at bounding box center [531, 8] width 24 height 12
click at [72, 10] on icon at bounding box center [74, 8] width 6 height 6
type input "41"
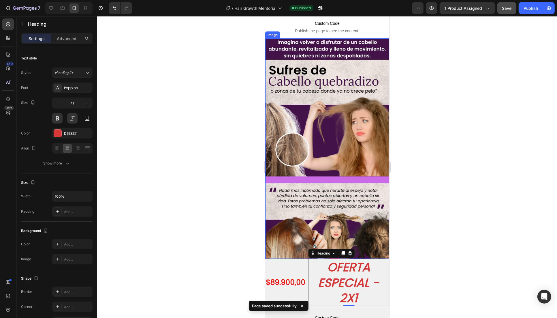
scroll to position [119, 0]
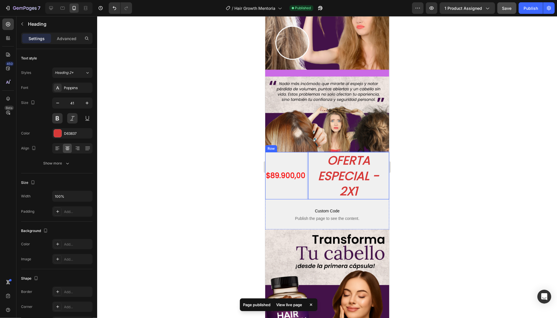
drag, startPoint x: 209, startPoint y: 183, endPoint x: 2, endPoint y: 157, distance: 208.5
click at [209, 183] on div at bounding box center [327, 167] width 460 height 302
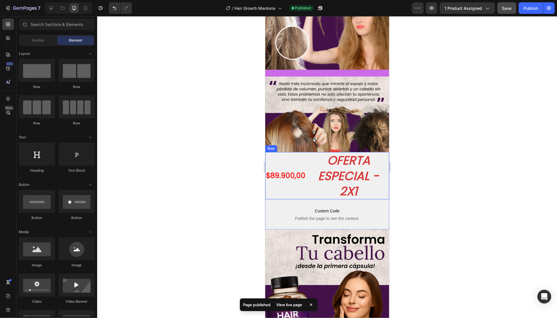
click at [317, 172] on p "OFERTA ESPECIAL - 2X1" at bounding box center [348, 175] width 80 height 46
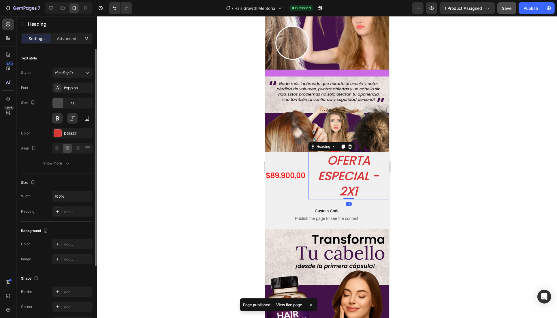
click at [57, 105] on icon "button" at bounding box center [58, 103] width 6 height 6
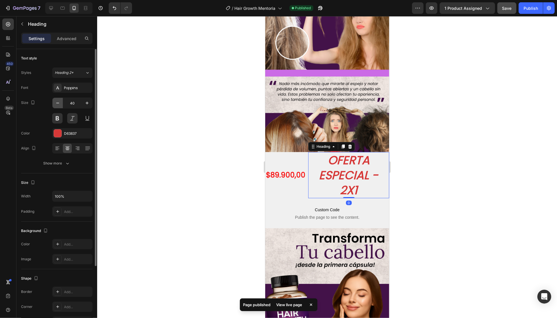
click at [57, 105] on icon "button" at bounding box center [58, 103] width 6 height 6
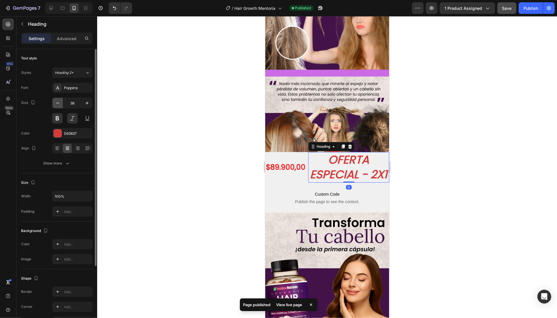
click at [57, 105] on icon "button" at bounding box center [58, 103] width 6 height 6
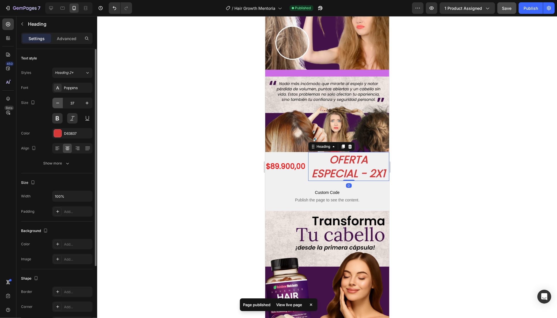
click at [57, 105] on icon "button" at bounding box center [58, 103] width 6 height 6
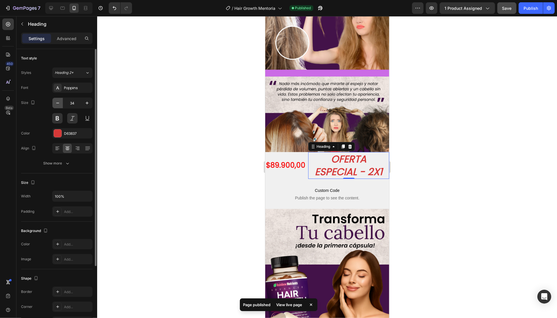
click at [57, 105] on icon "button" at bounding box center [58, 103] width 6 height 6
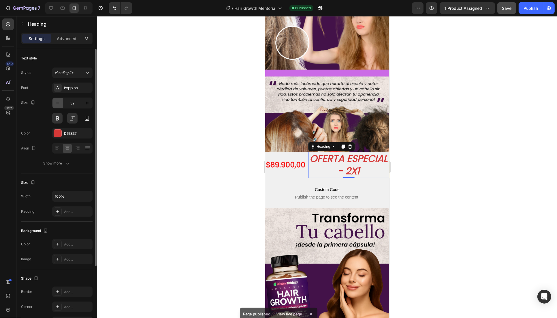
click at [57, 105] on icon "button" at bounding box center [58, 103] width 6 height 6
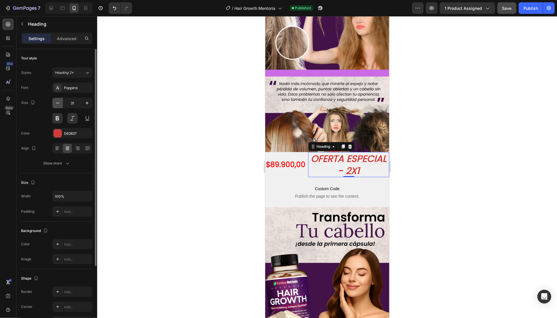
click at [57, 105] on icon "button" at bounding box center [58, 103] width 6 height 6
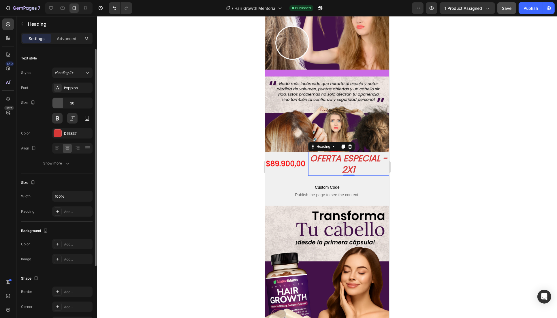
click at [57, 105] on icon "button" at bounding box center [58, 103] width 6 height 6
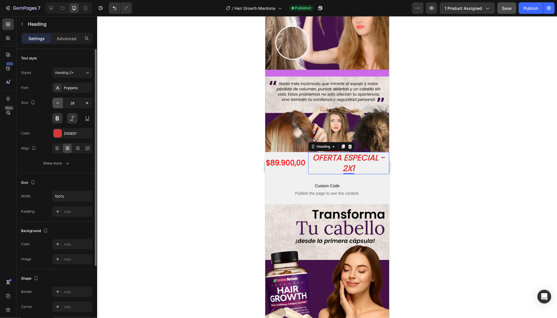
click at [57, 105] on icon "button" at bounding box center [58, 103] width 6 height 6
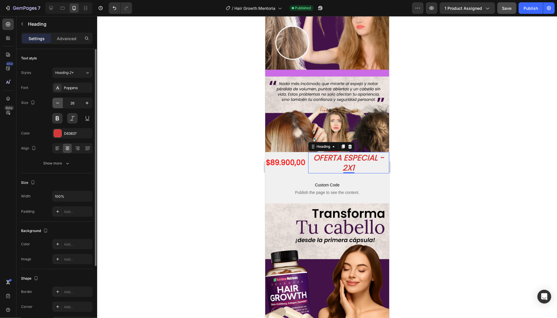
click at [57, 105] on icon "button" at bounding box center [58, 103] width 6 height 6
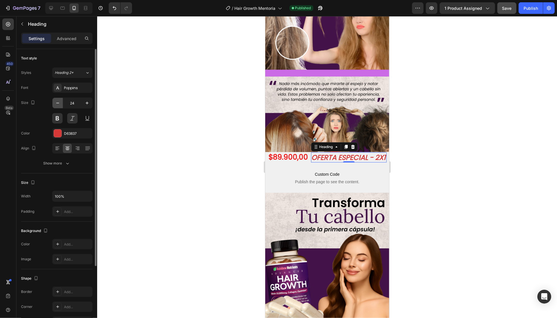
click at [57, 105] on icon "button" at bounding box center [58, 103] width 6 height 6
type input "23"
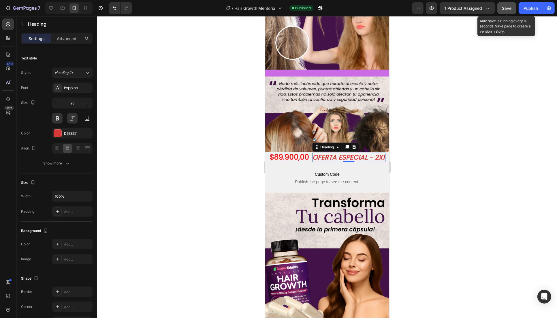
click at [508, 10] on span "Save" at bounding box center [507, 8] width 10 height 5
click at [544, 7] on button "button" at bounding box center [549, 8] width 12 height 12
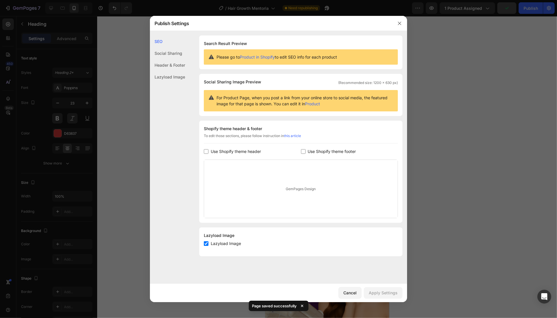
drag, startPoint x: 401, startPoint y: 22, endPoint x: 410, endPoint y: 21, distance: 9.1
click at [401, 22] on icon "button" at bounding box center [399, 23] width 5 height 5
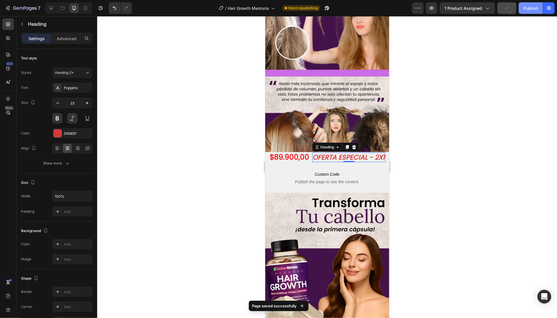
click at [525, 6] on div "Publish" at bounding box center [530, 8] width 14 height 6
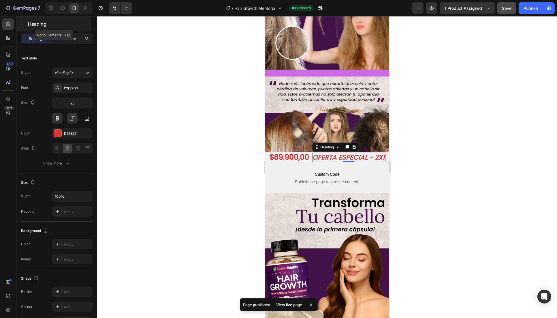
click at [41, 20] on p "Heading" at bounding box center [59, 23] width 62 height 7
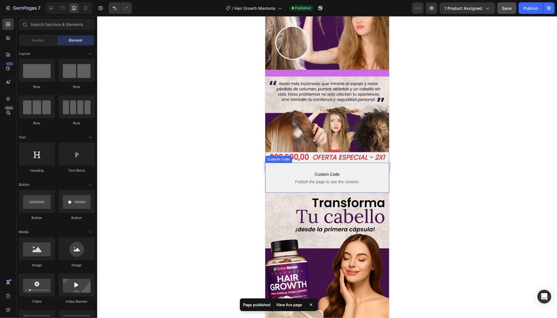
click at [207, 151] on div at bounding box center [327, 167] width 460 height 302
click at [186, 217] on div at bounding box center [327, 167] width 460 height 302
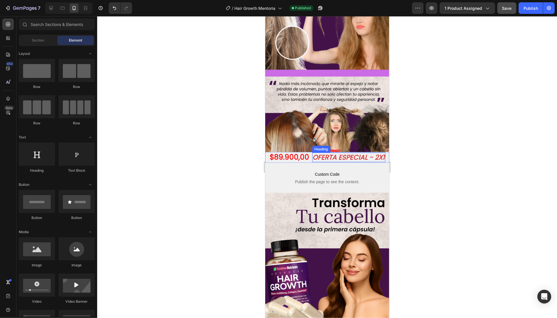
click at [343, 153] on p "OFERTA ESPECIAL - 2X1" at bounding box center [348, 157] width 72 height 9
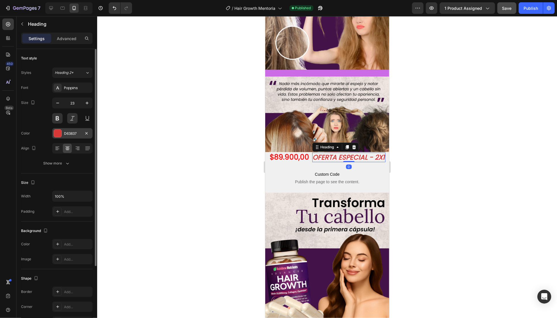
click at [55, 133] on div at bounding box center [57, 132] width 7 height 7
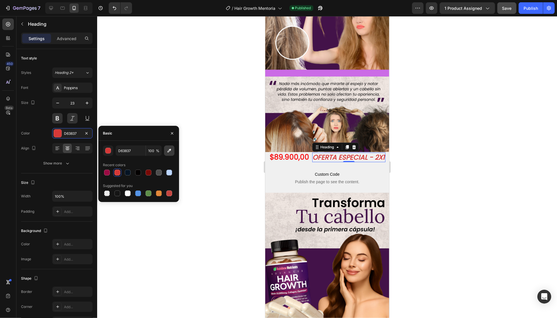
click at [172, 151] on icon "button" at bounding box center [169, 151] width 6 height 6
type input "421249"
click at [239, 120] on div at bounding box center [327, 167] width 460 height 302
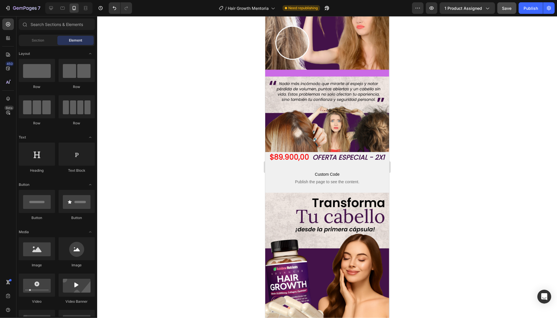
click at [430, 43] on div at bounding box center [327, 167] width 460 height 302
click at [510, 4] on button "Save" at bounding box center [506, 8] width 19 height 12
click at [521, 5] on button "Publish" at bounding box center [531, 8] width 24 height 12
click at [52, 7] on icon at bounding box center [51, 8] width 6 height 6
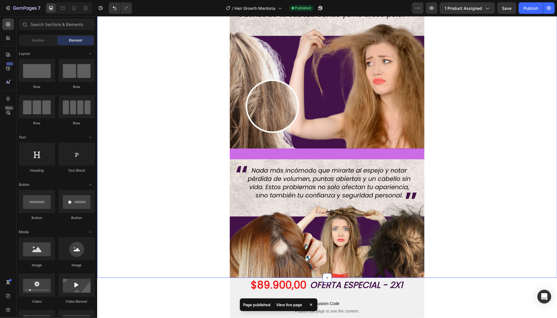
click at [445, 128] on div "Image Row" at bounding box center [327, 105] width 460 height 346
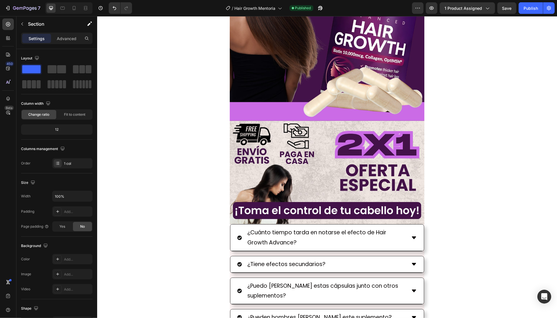
scroll to position [1828, 0]
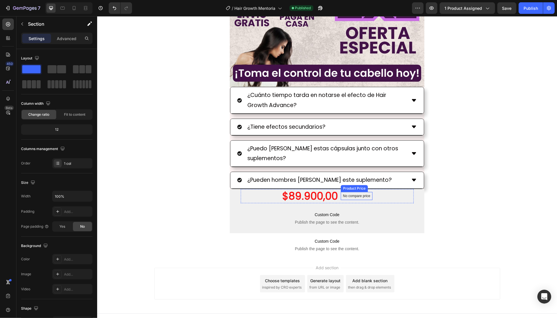
click at [359, 195] on p "No compare price" at bounding box center [356, 195] width 27 height 3
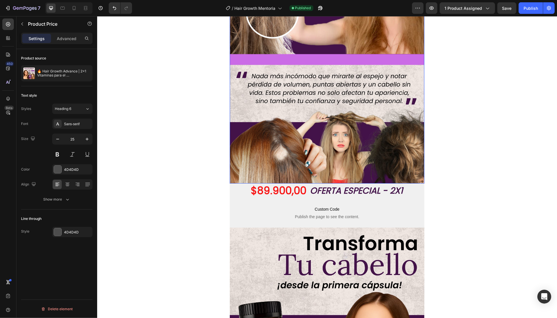
scroll to position [320, 0]
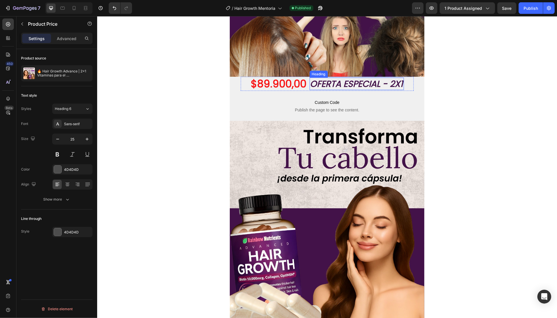
click at [375, 84] on h2 "OFERTA ESPECIAL - 2X1" at bounding box center [356, 84] width 94 height 12
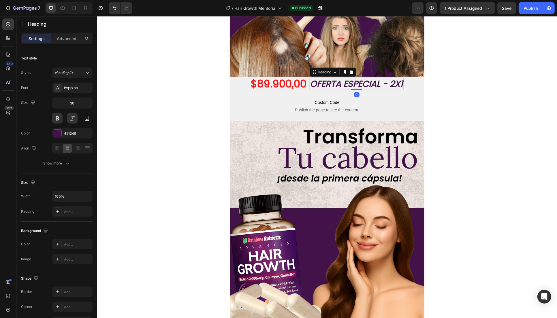
click at [325, 81] on h2 "OFERTA ESPECIAL - 2X1" at bounding box center [356, 84] width 94 height 12
click at [325, 81] on p "OFERTA ESPECIAL - 2X1" at bounding box center [356, 83] width 93 height 11
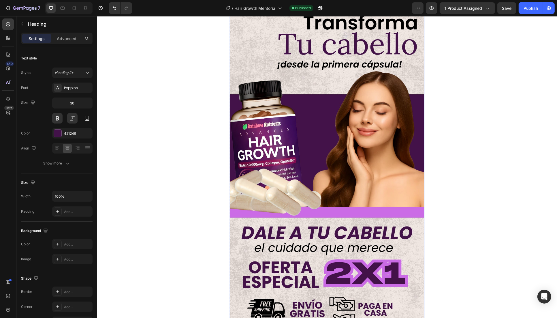
type input "16"
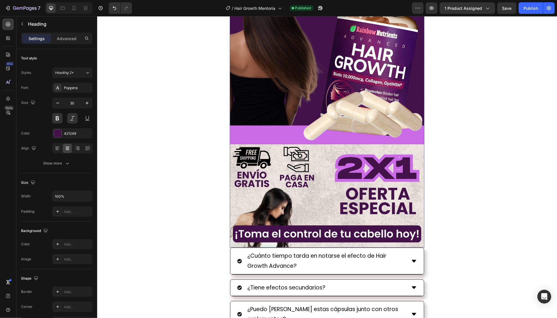
scroll to position [1622, 0]
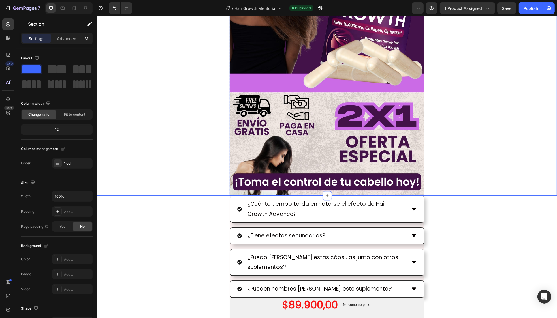
scroll to position [1836, 0]
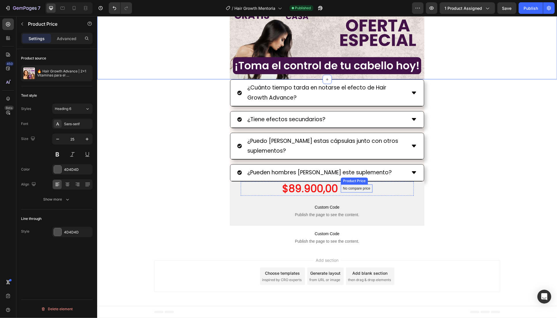
click at [352, 186] on p "No compare price" at bounding box center [356, 187] width 27 height 3
click at [396, 180] on icon at bounding box center [398, 179] width 4 height 4
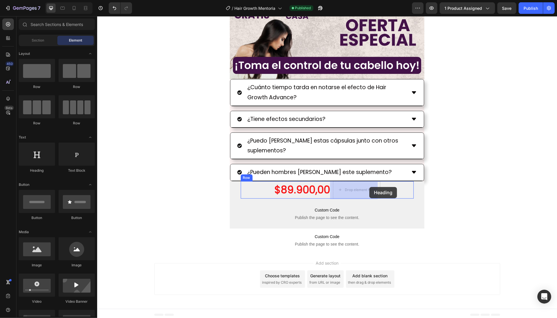
drag, startPoint x: 138, startPoint y: 175, endPoint x: 357, endPoint y: 186, distance: 219.3
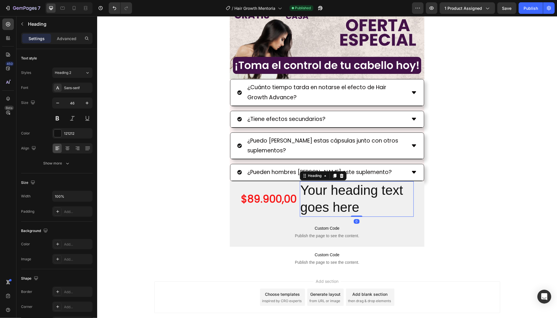
click at [353, 193] on h2 "Your heading text goes here" at bounding box center [356, 199] width 114 height 36
click at [353, 193] on p "Your heading text goes here" at bounding box center [356, 199] width 113 height 35
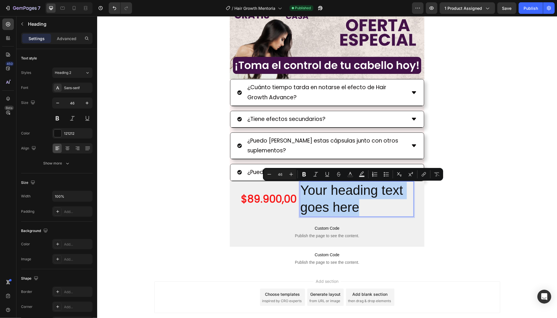
click at [354, 193] on p "Your heading text goes here" at bounding box center [356, 199] width 113 height 35
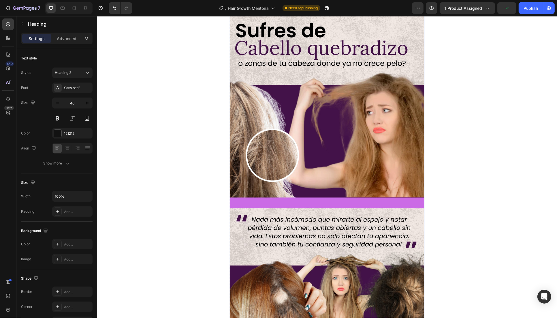
scroll to position [107, 0]
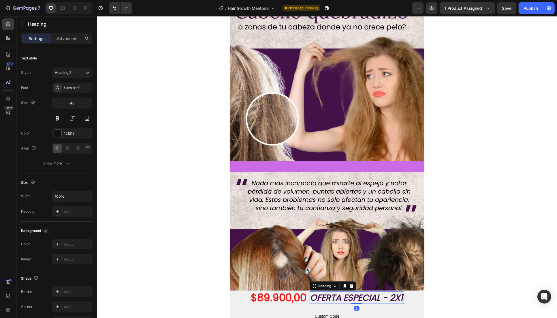
click at [362, 298] on h2 "OFERTA ESPECIAL - 2X1" at bounding box center [356, 297] width 94 height 12
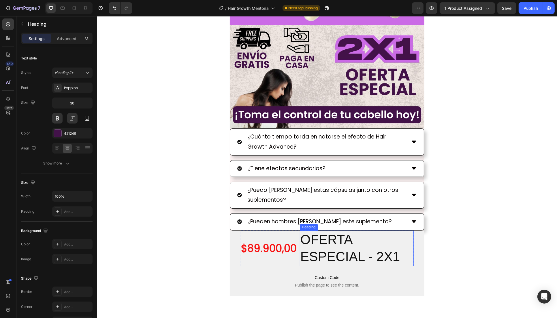
scroll to position [1751, 0]
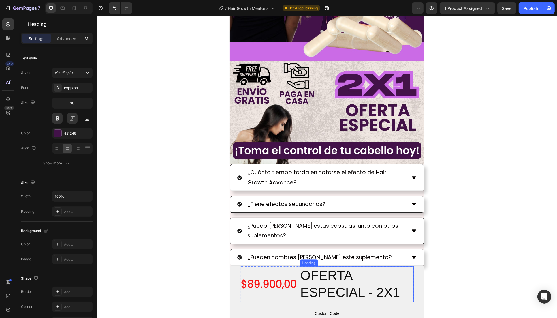
click at [345, 281] on h2 "OFERTA ESPECIAL - 2X1" at bounding box center [356, 284] width 114 height 36
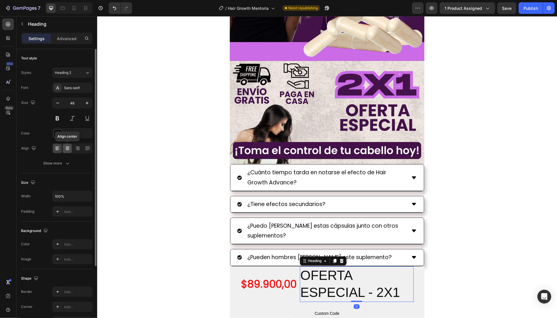
click at [67, 146] on icon at bounding box center [68, 148] width 6 height 6
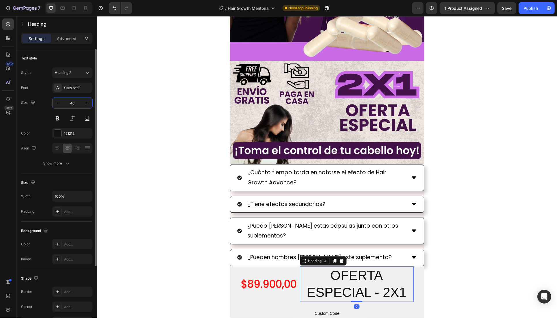
click at [70, 105] on input "46" at bounding box center [72, 103] width 19 height 10
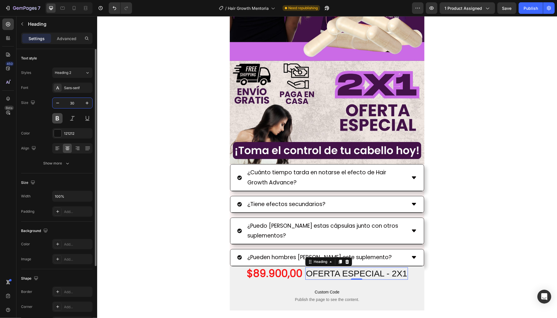
type input "30"
click at [59, 118] on button at bounding box center [57, 118] width 10 height 10
click at [69, 119] on button at bounding box center [72, 118] width 10 height 10
click at [57, 132] on div at bounding box center [57, 132] width 7 height 7
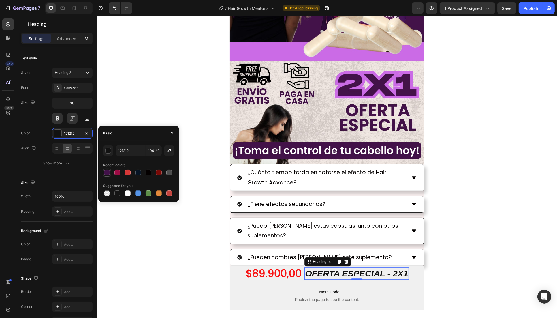
click at [107, 173] on div at bounding box center [107, 172] width 6 height 6
type input "421249"
click at [74, 7] on icon at bounding box center [74, 8] width 6 height 6
type input "41"
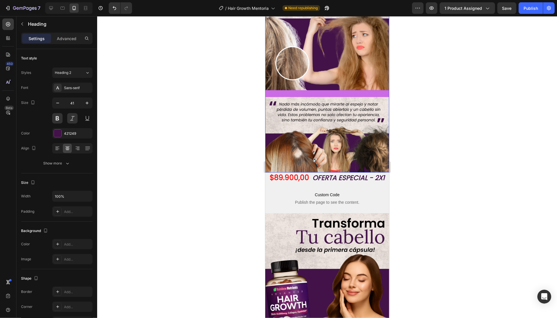
scroll to position [214, 0]
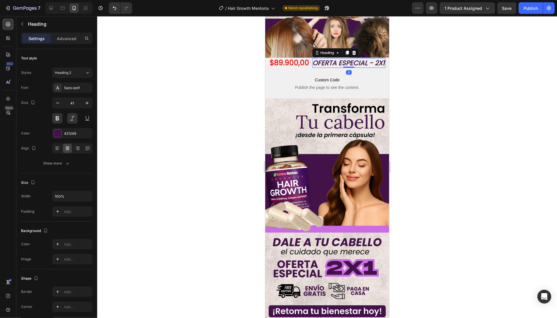
click at [343, 58] on h2 "OFERTA ESPECIAL - 2X1" at bounding box center [348, 63] width 73 height 10
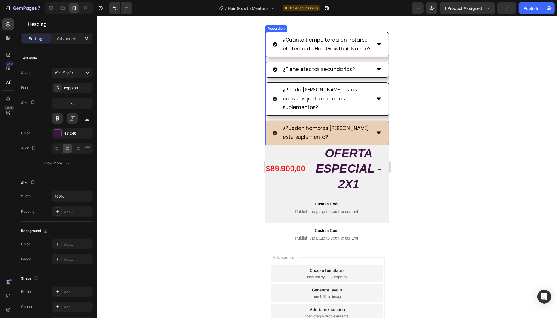
scroll to position [1245, 0]
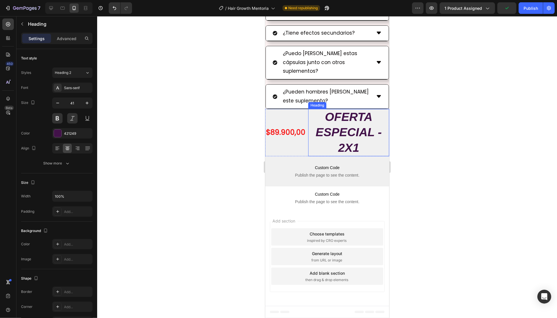
click at [353, 120] on h2 "OFERTA ESPECIAL - 2X1" at bounding box center [348, 132] width 81 height 47
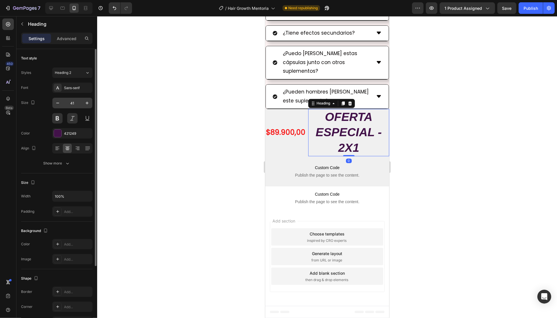
click at [72, 103] on input "41" at bounding box center [72, 103] width 19 height 10
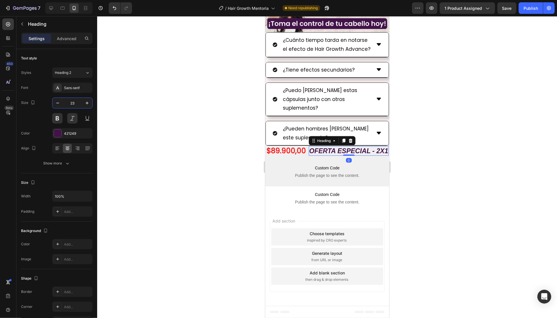
scroll to position [1216, 0]
type input "23"
click at [205, 169] on div at bounding box center [327, 167] width 460 height 302
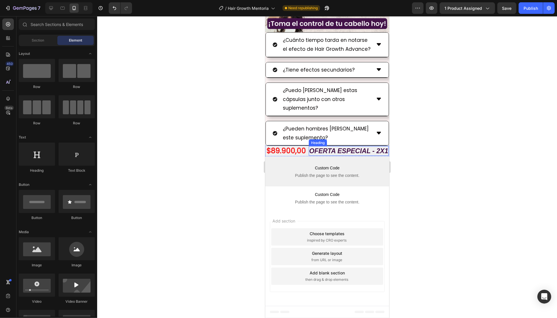
click at [323, 149] on h2 "OFERTA ESPECIAL - 2X1" at bounding box center [348, 151] width 80 height 10
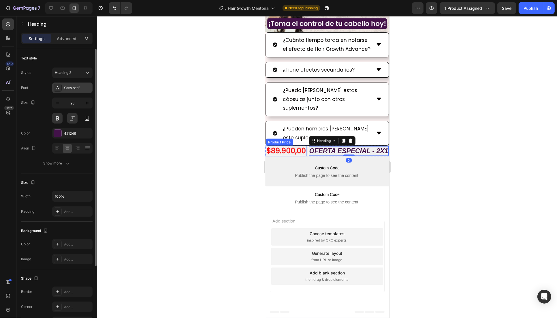
click at [73, 88] on div "Sans-serif" at bounding box center [77, 87] width 27 height 5
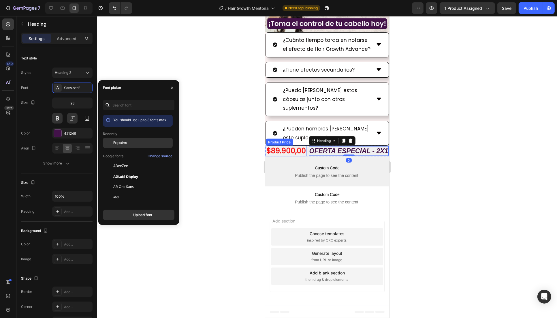
click at [122, 142] on span "Poppins" at bounding box center [120, 142] width 14 height 5
click at [209, 140] on div at bounding box center [327, 167] width 460 height 302
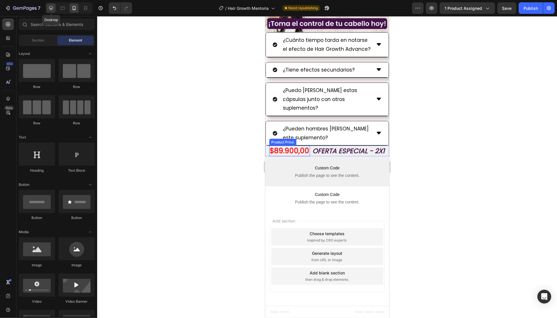
click at [52, 7] on icon at bounding box center [51, 8] width 6 height 6
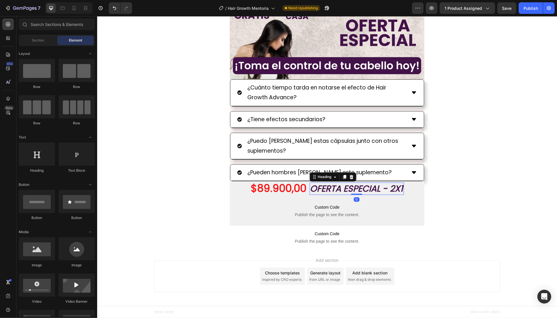
click at [340, 193] on h2 "OFERTA ESPECIAL - 2X1" at bounding box center [356, 188] width 94 height 12
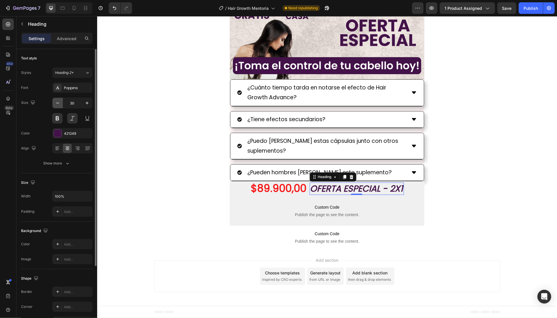
click at [59, 105] on icon "button" at bounding box center [58, 103] width 6 height 6
click at [72, 9] on icon at bounding box center [74, 8] width 6 height 6
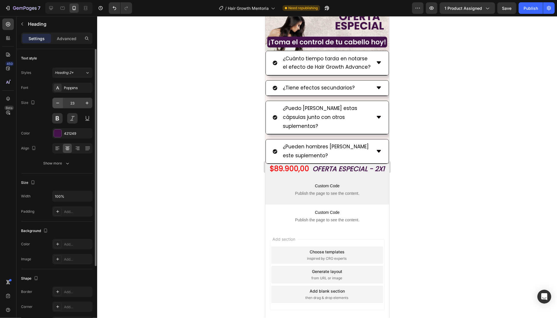
scroll to position [1208, 0]
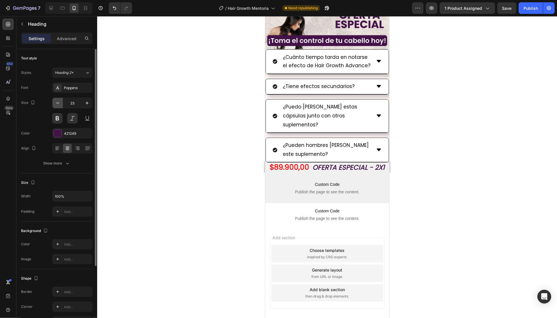
click at [60, 102] on icon "button" at bounding box center [58, 103] width 6 height 6
type input "21"
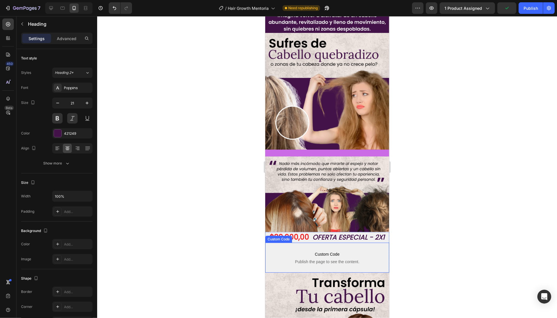
scroll to position [0, 0]
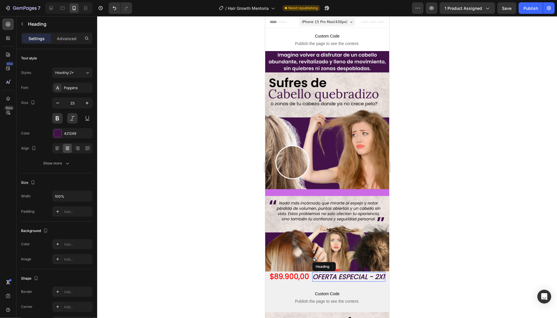
click at [366, 272] on h2 "OFERTA ESPECIAL - 2X1" at bounding box center [348, 277] width 73 height 10
click at [61, 103] on button "button" at bounding box center [57, 103] width 10 height 10
type input "21"
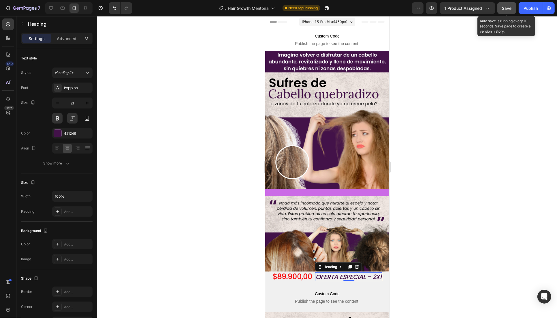
click at [515, 7] on button "Save" at bounding box center [506, 8] width 19 height 12
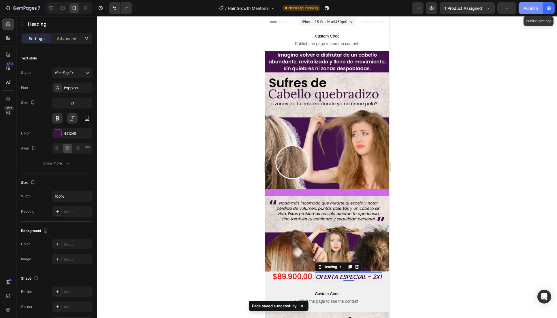
click at [532, 7] on div "Publish" at bounding box center [530, 8] width 14 height 6
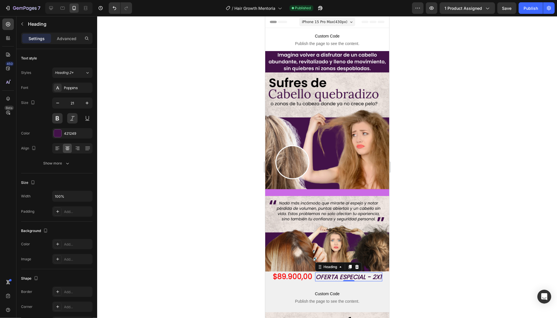
click at [406, 227] on div at bounding box center [327, 167] width 460 height 302
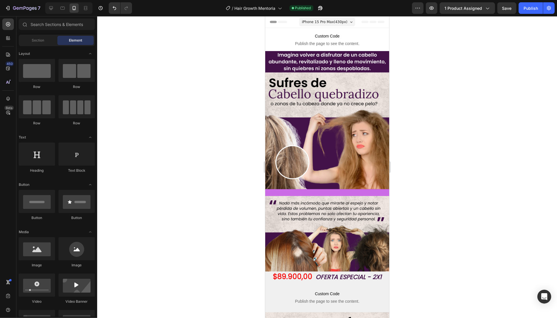
click at [424, 259] on div at bounding box center [327, 167] width 460 height 302
click at [432, 130] on div at bounding box center [327, 167] width 460 height 302
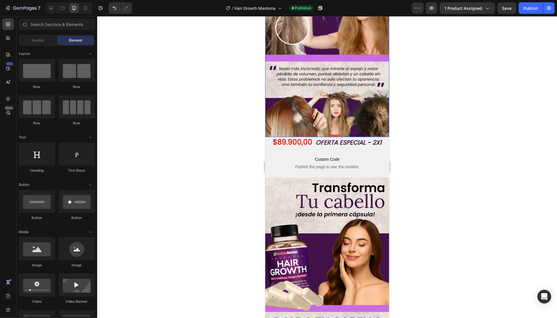
scroll to position [214, 0]
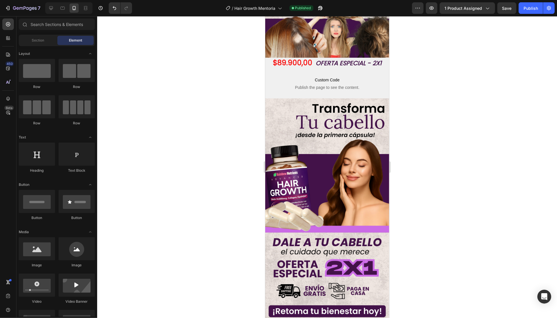
click at [182, 133] on div at bounding box center [327, 167] width 460 height 302
